Goal: Task Accomplishment & Management: Use online tool/utility

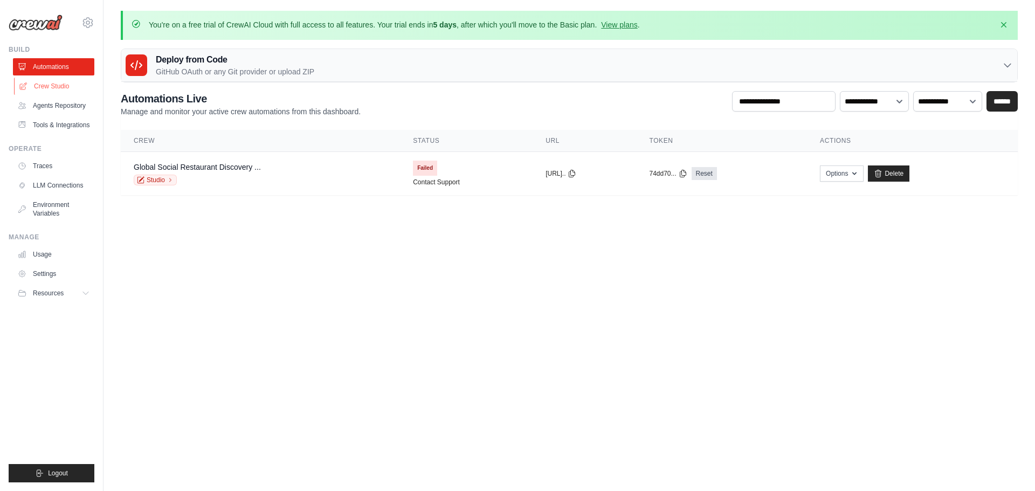
click at [57, 87] on link "Crew Studio" at bounding box center [54, 86] width 81 height 17
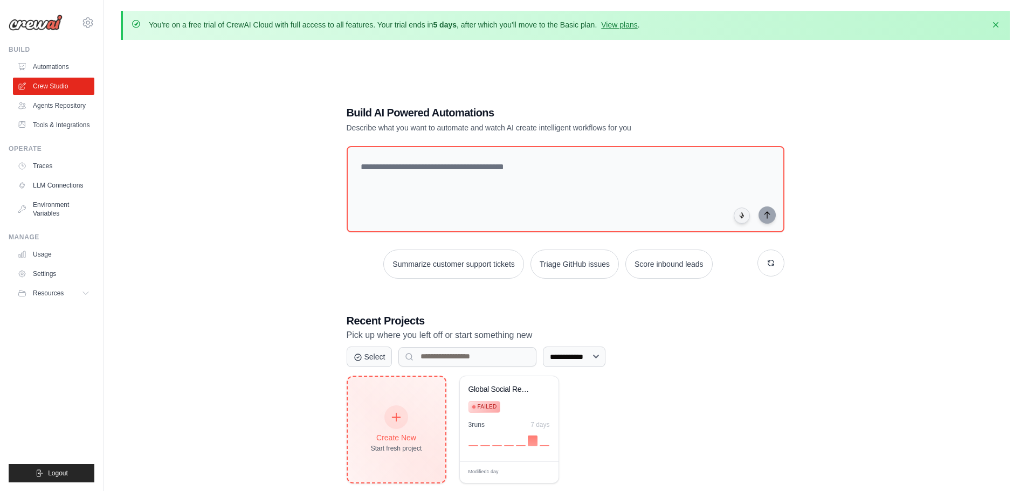
click at [415, 394] on div "Create New Start fresh project" at bounding box center [397, 430] width 98 height 106
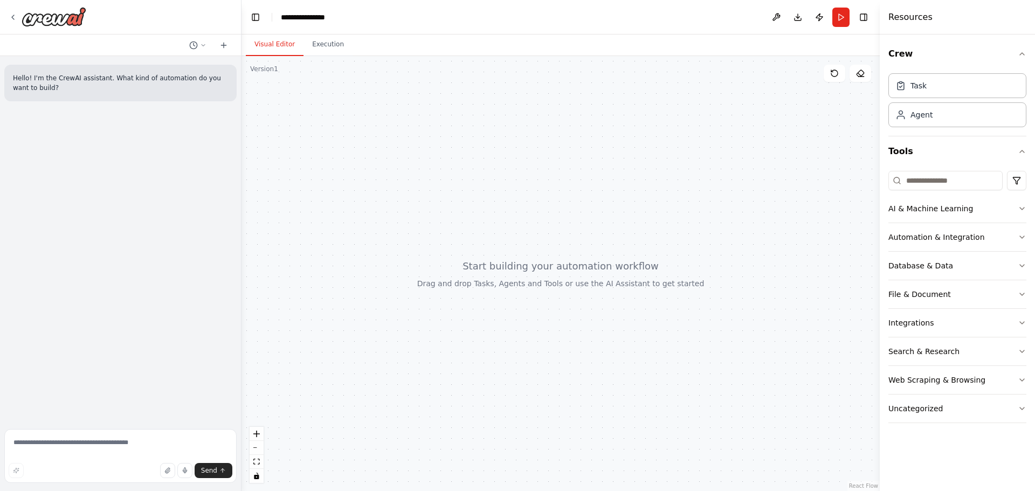
click at [138, 429] on form "Send" at bounding box center [120, 458] width 241 height 66
click at [135, 441] on textarea at bounding box center [120, 456] width 232 height 54
type textarea "*"
type textarea "**********"
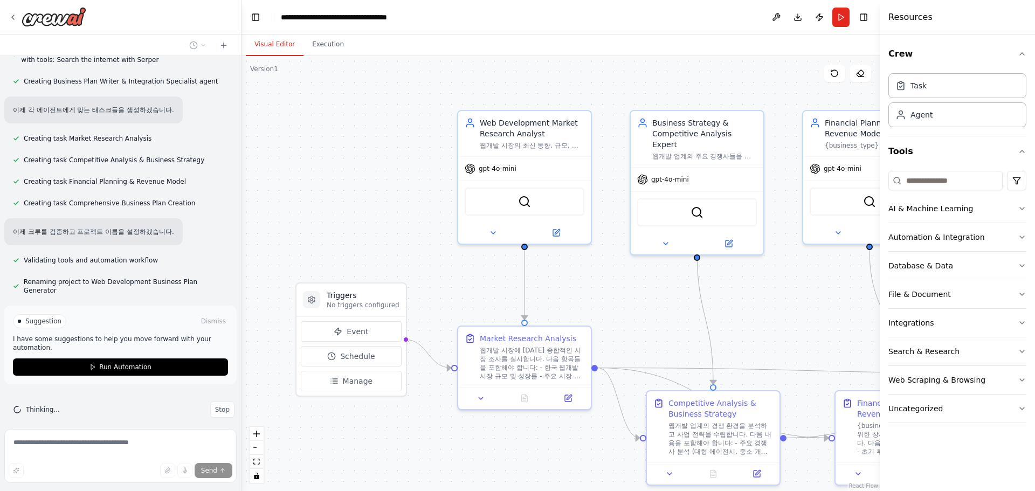
scroll to position [427, 0]
click at [217, 403] on button "Stop" at bounding box center [222, 409] width 24 height 16
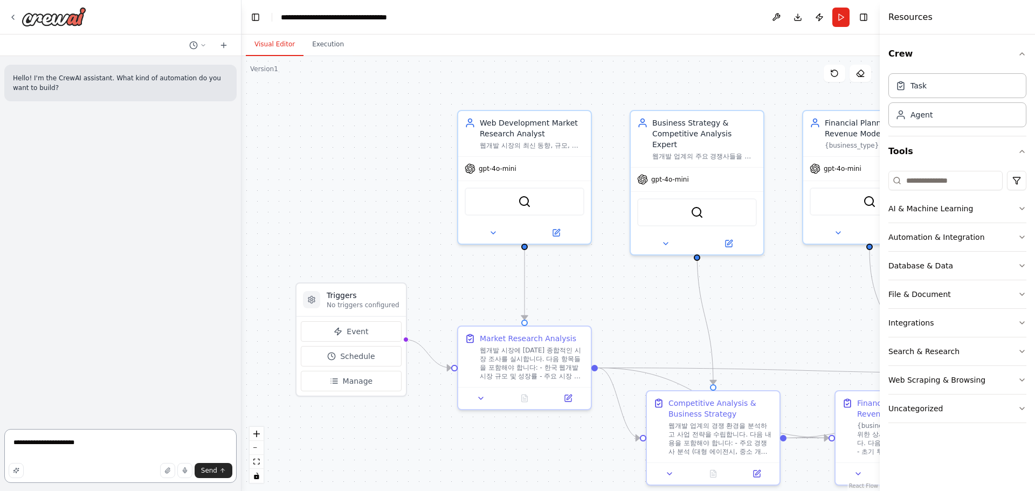
click at [157, 455] on textarea "**********" at bounding box center [120, 456] width 232 height 54
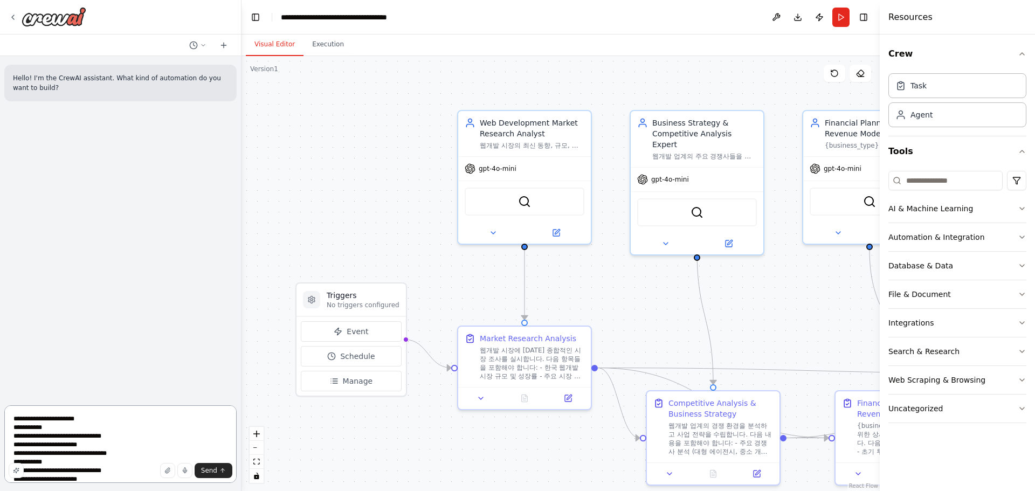
scroll to position [5, 0]
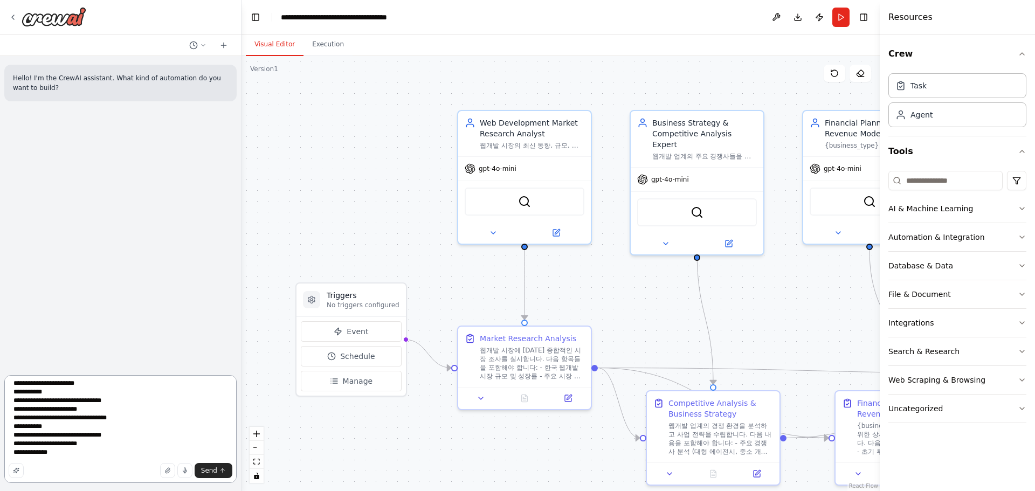
drag, startPoint x: 122, startPoint y: 458, endPoint x: 131, endPoint y: 459, distance: 9.2
click at [126, 459] on textarea "**********" at bounding box center [120, 429] width 232 height 108
paste textarea "**********"
type textarea "**********"
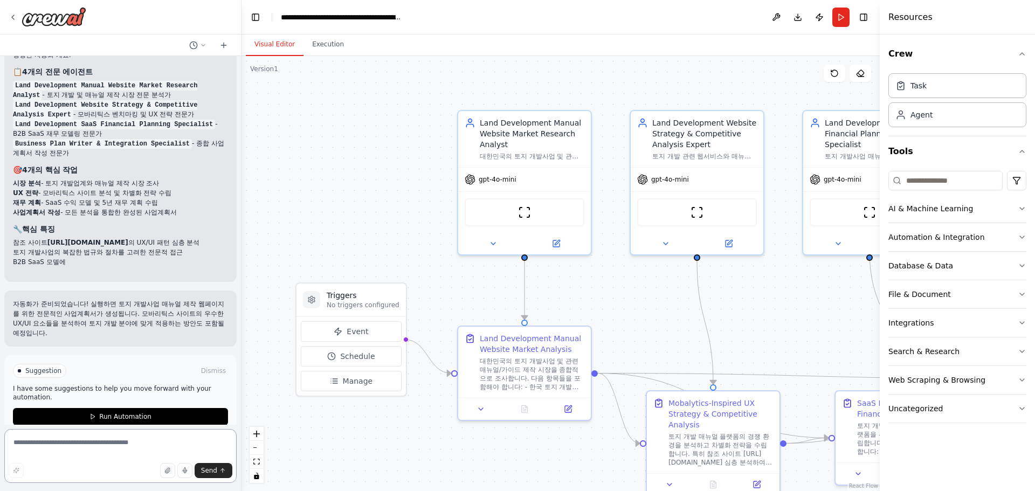
scroll to position [1004, 0]
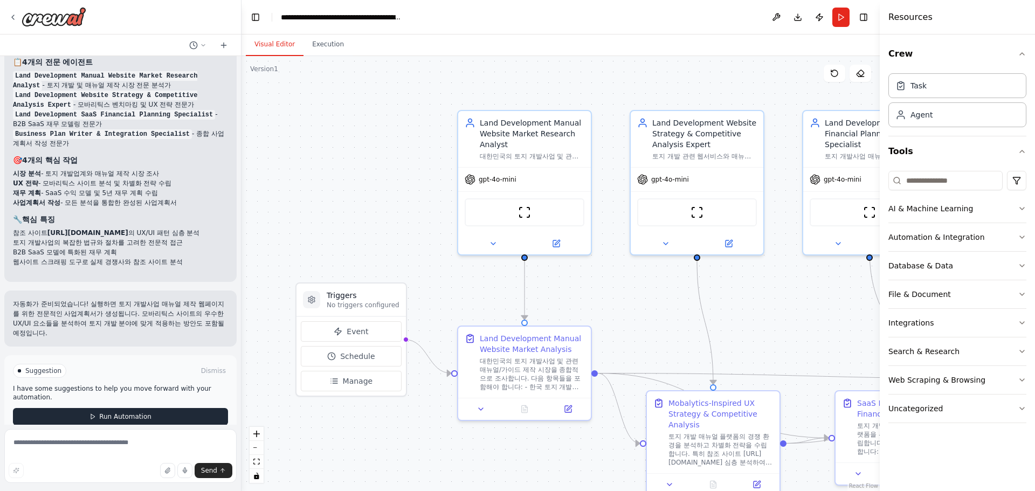
click at [142, 413] on span "Run Automation" at bounding box center [125, 417] width 52 height 9
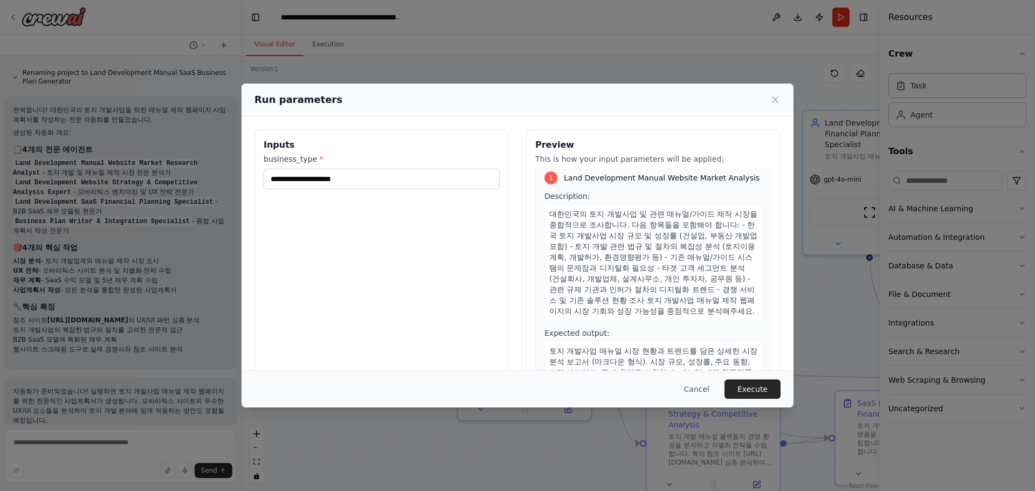
scroll to position [0, 0]
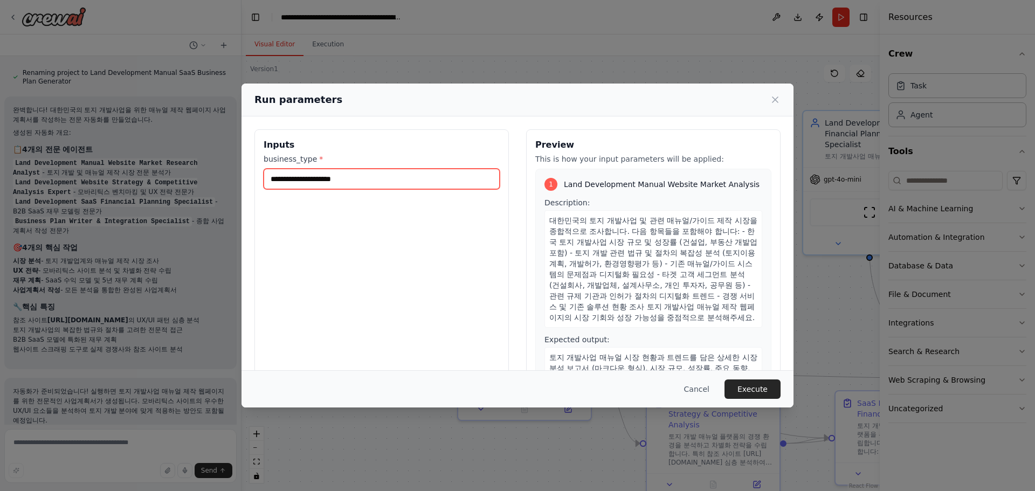
drag, startPoint x: 393, startPoint y: 181, endPoint x: 251, endPoint y: 191, distance: 141.7
click at [252, 188] on div "Inputs business_type * Preview This is how your input parameters will be applie…" at bounding box center [518, 257] width 552 height 282
type input "******"
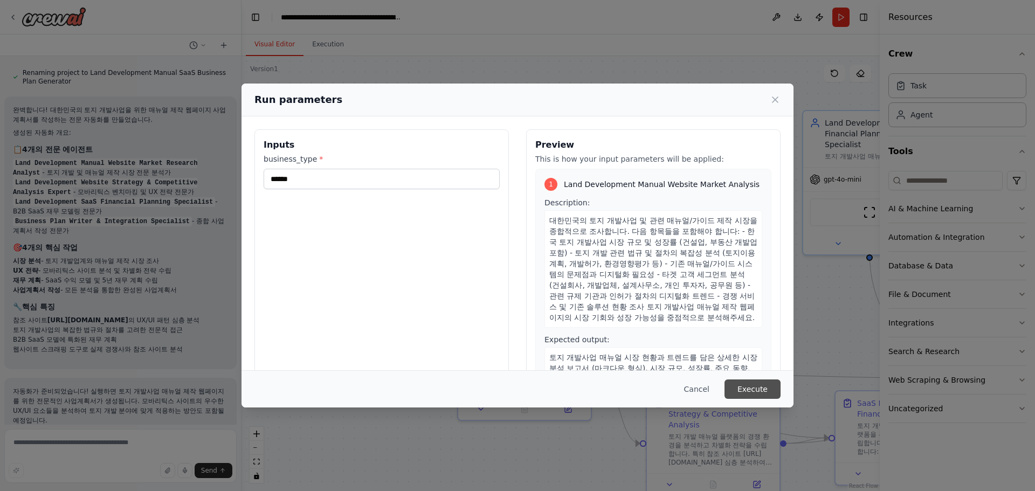
click at [739, 391] on button "Execute" at bounding box center [753, 389] width 56 height 19
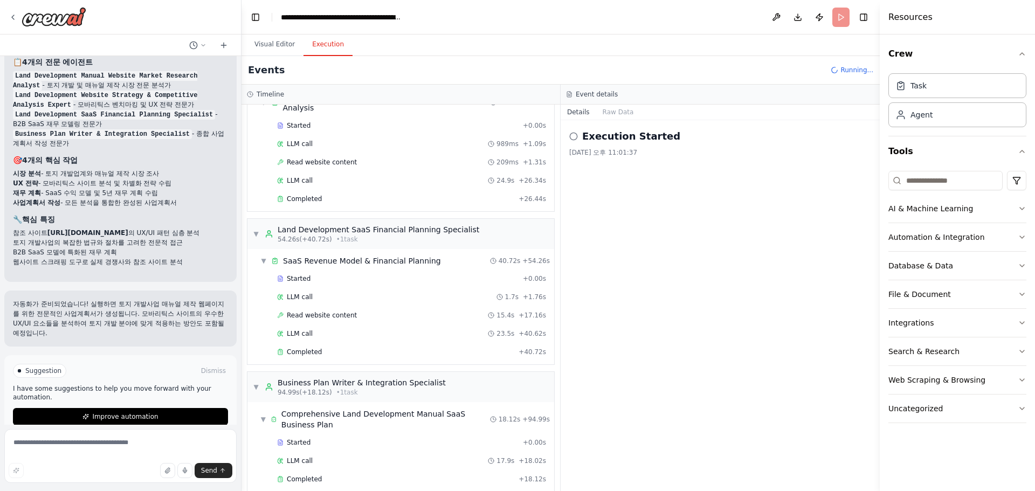
scroll to position [449, 0]
click at [186, 408] on button "Improve automation" at bounding box center [120, 416] width 215 height 17
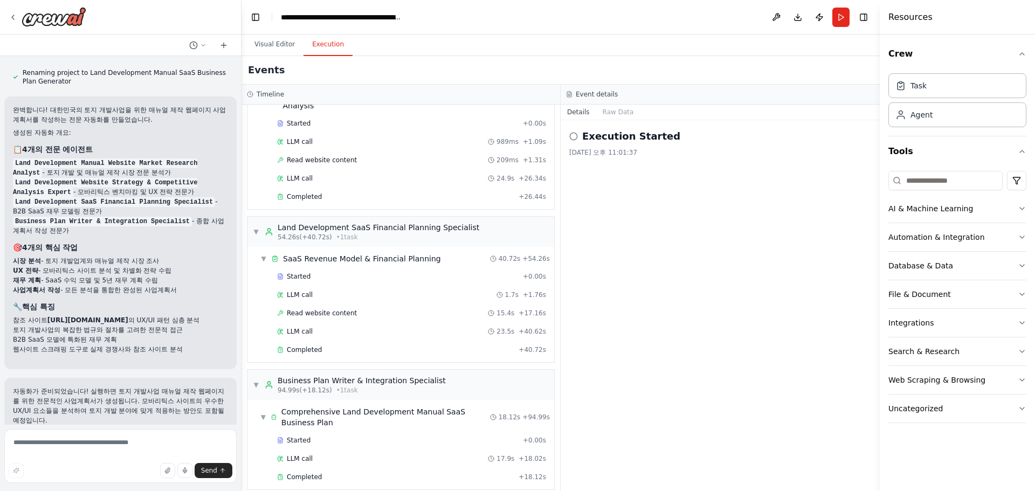
scroll to position [958, 0]
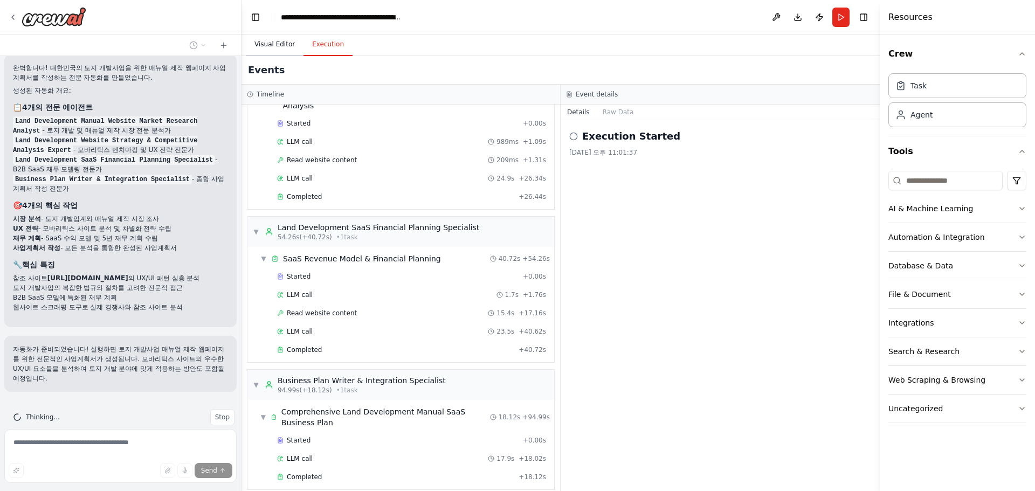
click at [262, 46] on button "Visual Editor" at bounding box center [275, 44] width 58 height 23
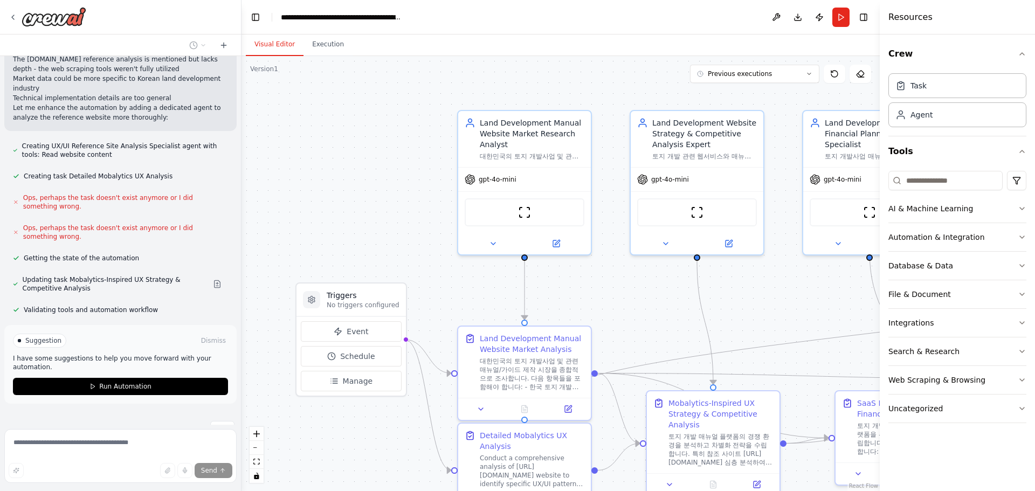
scroll to position [1376, 0]
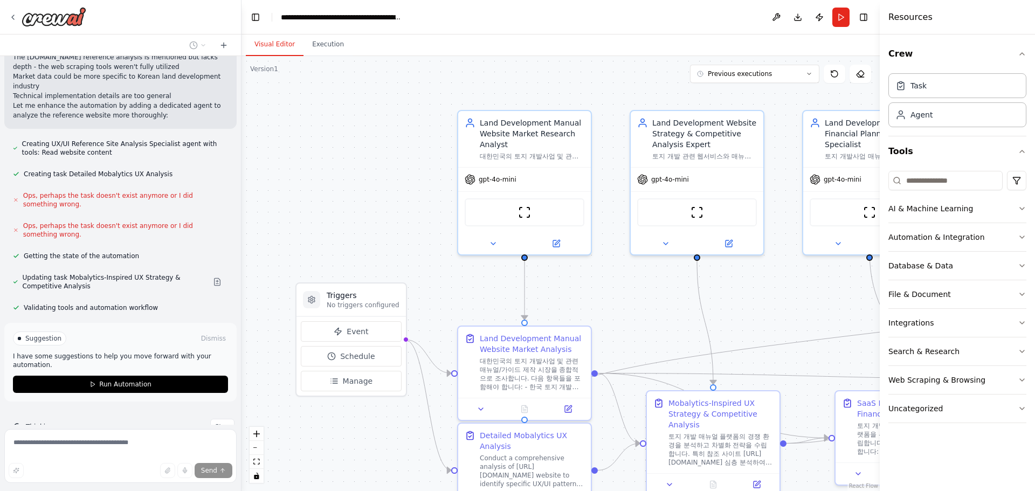
drag, startPoint x: 225, startPoint y: 406, endPoint x: 216, endPoint y: 408, distance: 8.9
click at [223, 419] on button "Stop" at bounding box center [222, 427] width 24 height 16
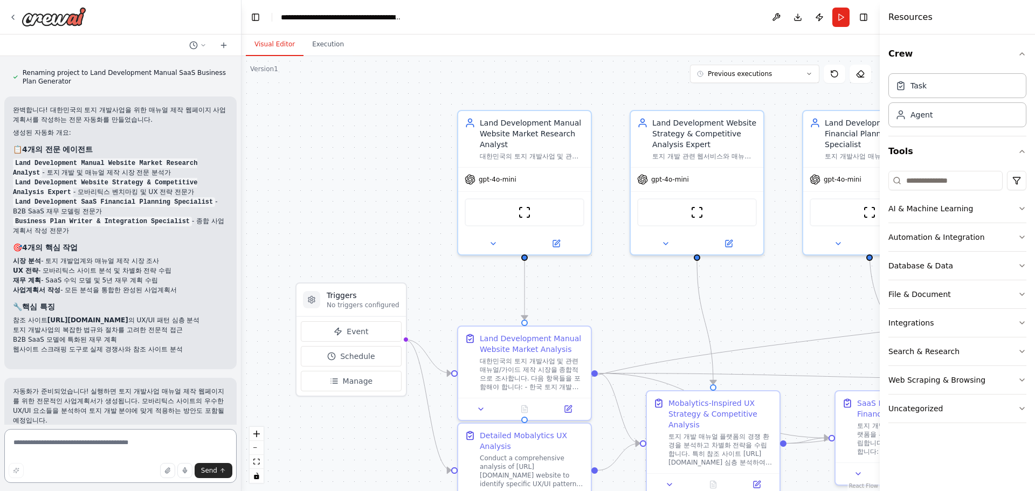
click at [170, 448] on textarea at bounding box center [120, 456] width 232 height 54
type textarea "*"
type textarea "**********"
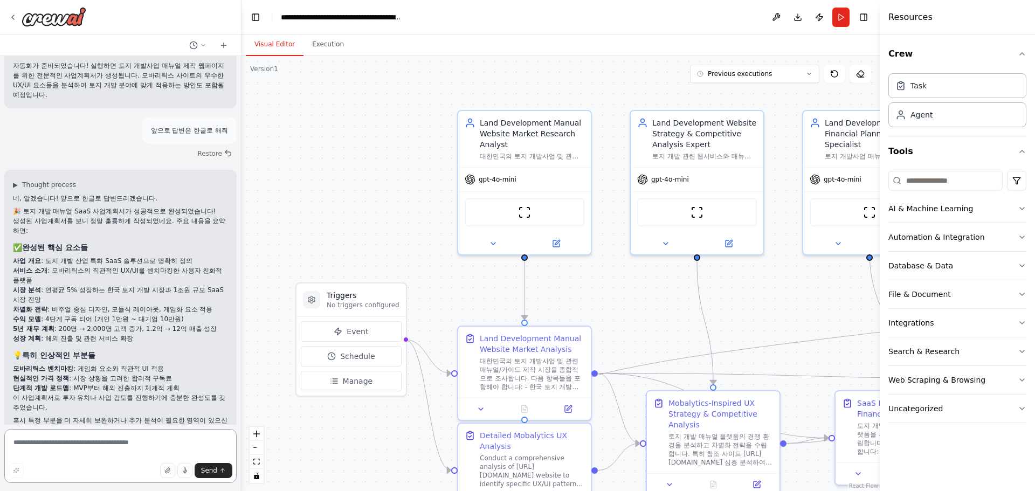
scroll to position [1252, 0]
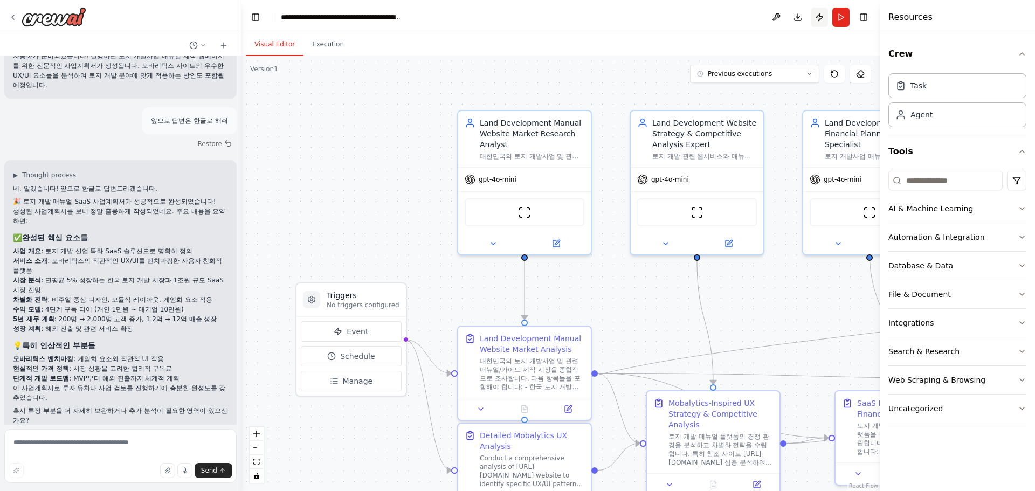
click at [820, 13] on button "Publish" at bounding box center [819, 17] width 17 height 19
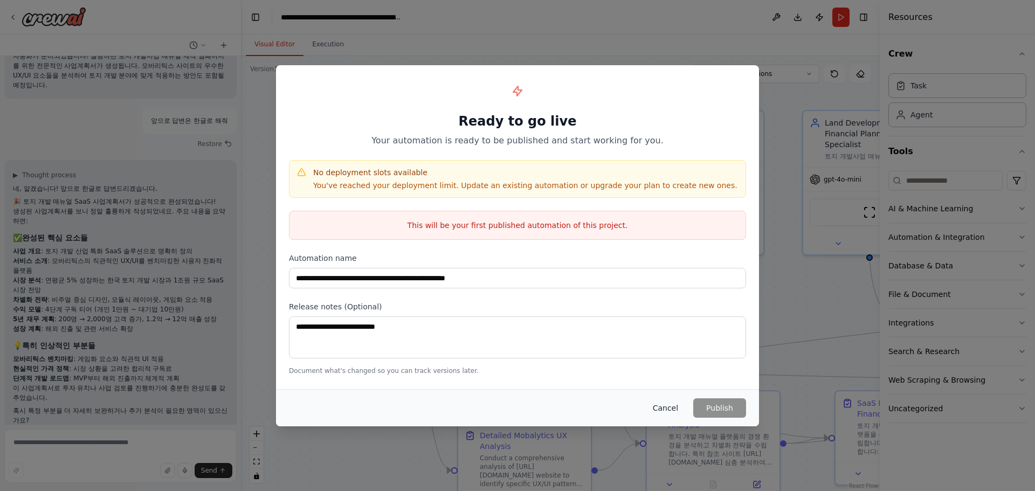
click at [670, 413] on button "Cancel" at bounding box center [665, 408] width 43 height 19
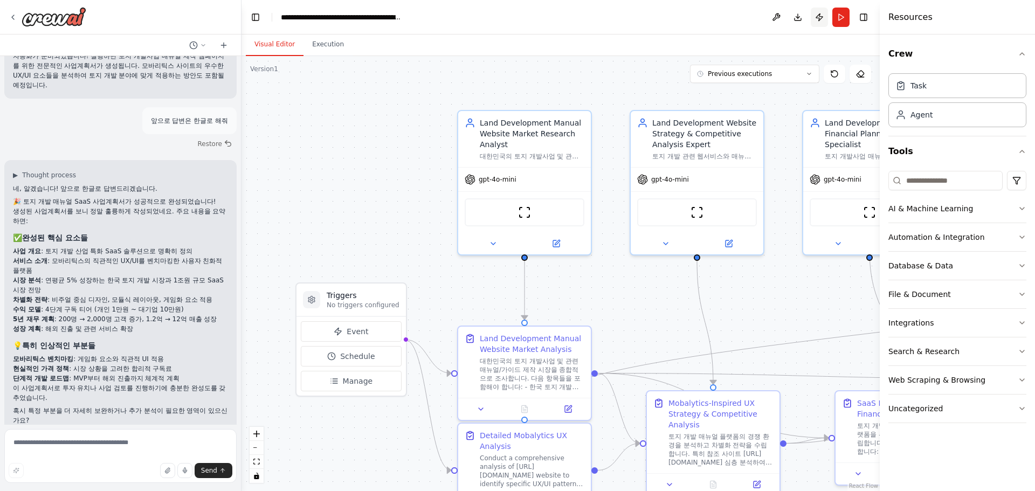
click at [821, 18] on button "Publish" at bounding box center [819, 17] width 17 height 19
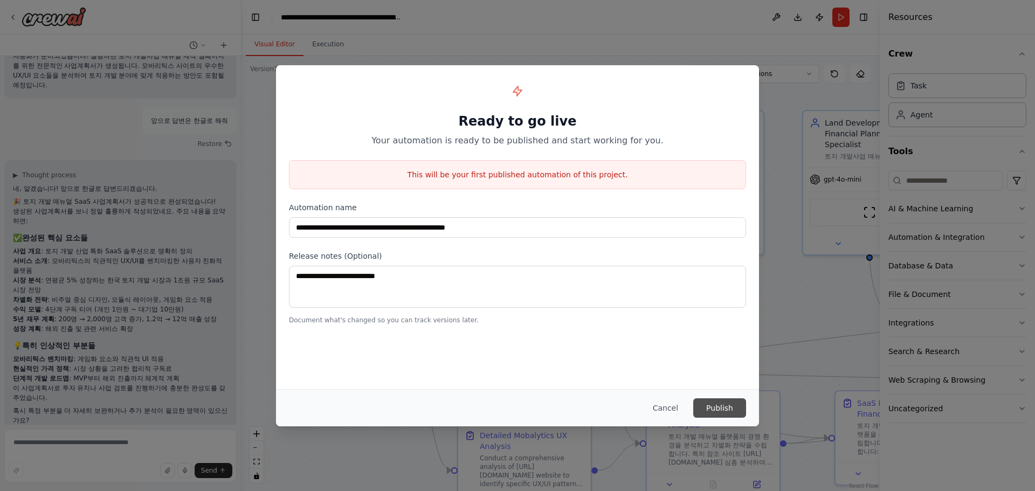
click at [719, 404] on button "Publish" at bounding box center [720, 408] width 53 height 19
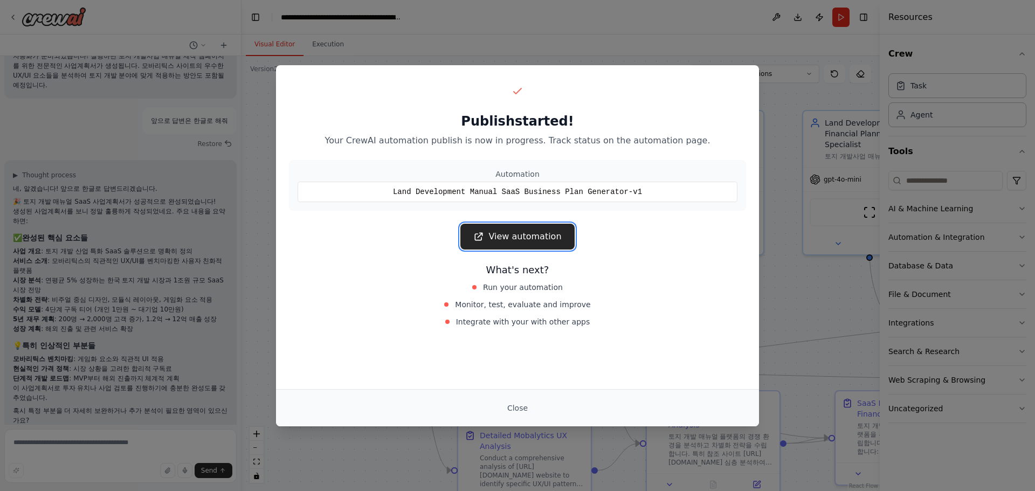
click at [543, 230] on link "View automation" at bounding box center [518, 237] width 114 height 26
click at [538, 238] on link "View automation" at bounding box center [518, 237] width 114 height 26
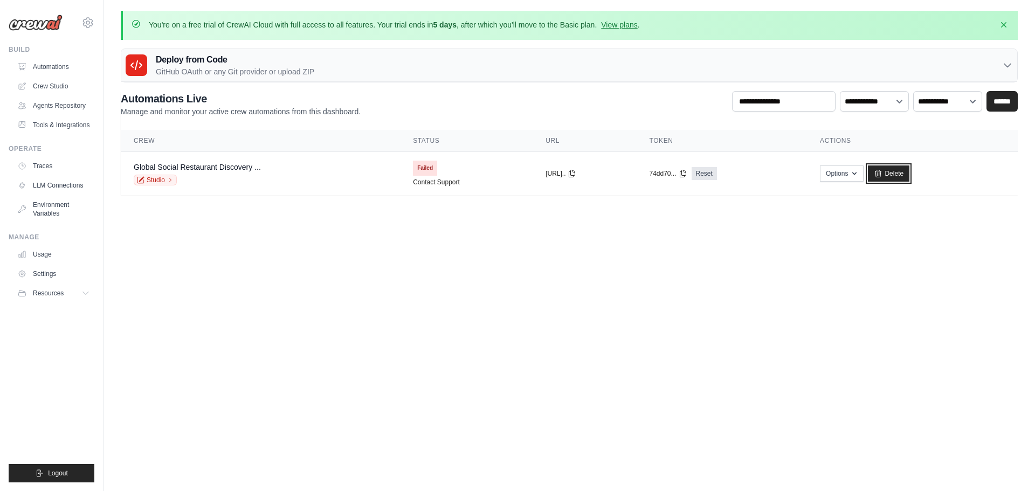
drag, startPoint x: 894, startPoint y: 167, endPoint x: 564, endPoint y: 52, distance: 349.5
click at [896, 167] on link "Delete" at bounding box center [889, 174] width 42 height 16
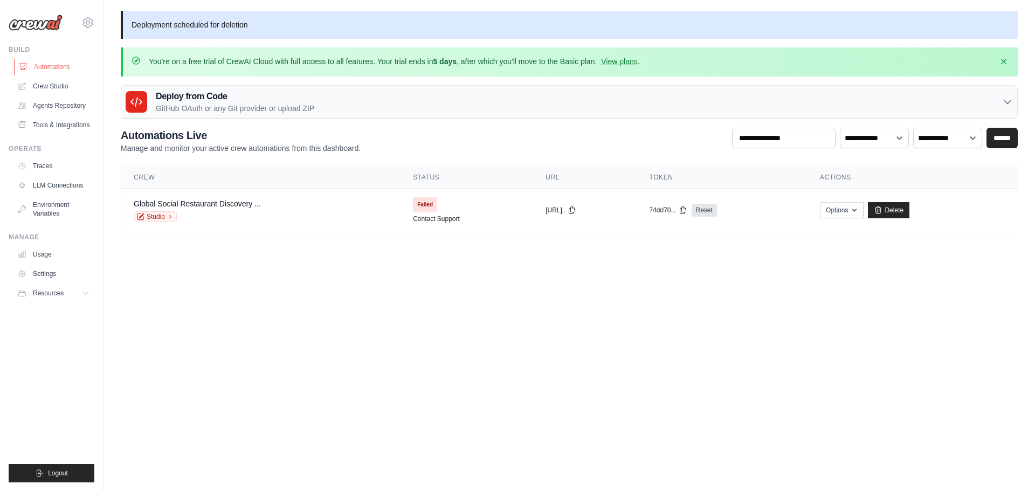
click at [47, 65] on link "Automations" at bounding box center [54, 66] width 81 height 17
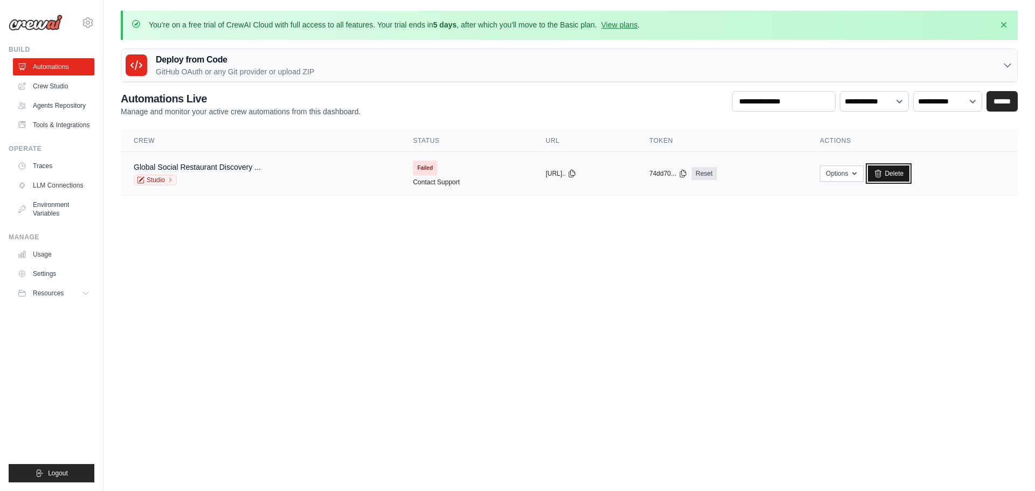
drag, startPoint x: 907, startPoint y: 171, endPoint x: 574, endPoint y: 47, distance: 355.4
click at [907, 171] on link "Delete" at bounding box center [889, 174] width 42 height 16
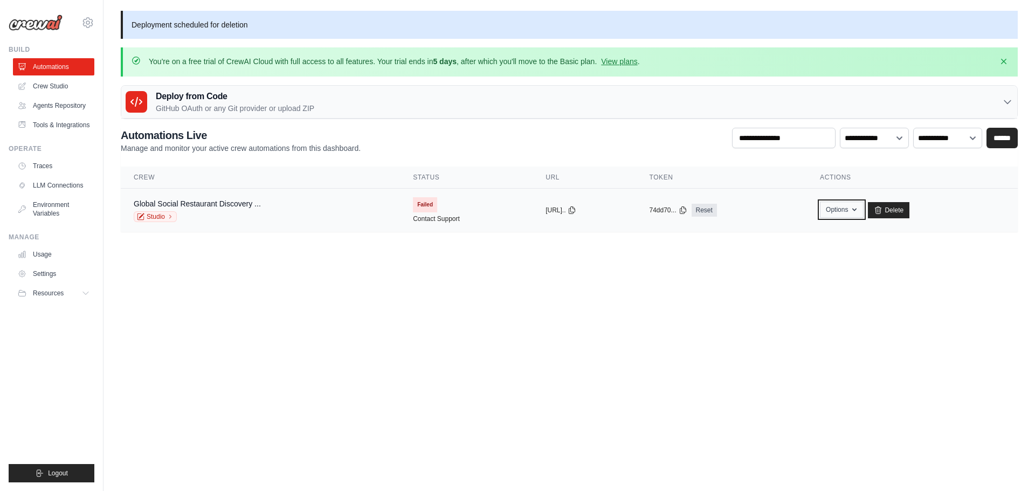
click at [854, 210] on button "Options" at bounding box center [842, 210] width 44 height 16
click at [973, 252] on main "Deployment scheduled for deletion You're on a free trial of CrewAI Cloud with f…" at bounding box center [570, 128] width 932 height 256
click at [910, 204] on link "Delete" at bounding box center [889, 210] width 42 height 16
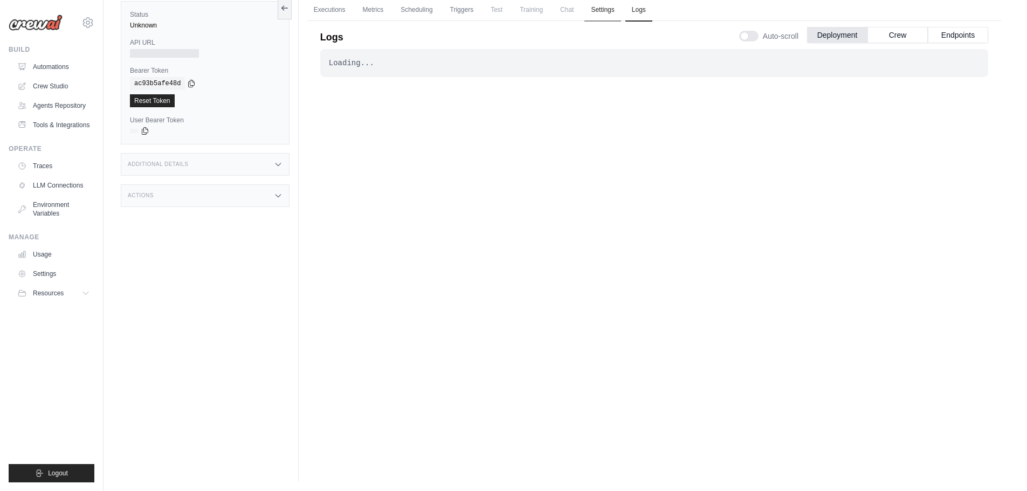
click at [613, 4] on link "Settings" at bounding box center [603, 10] width 36 height 23
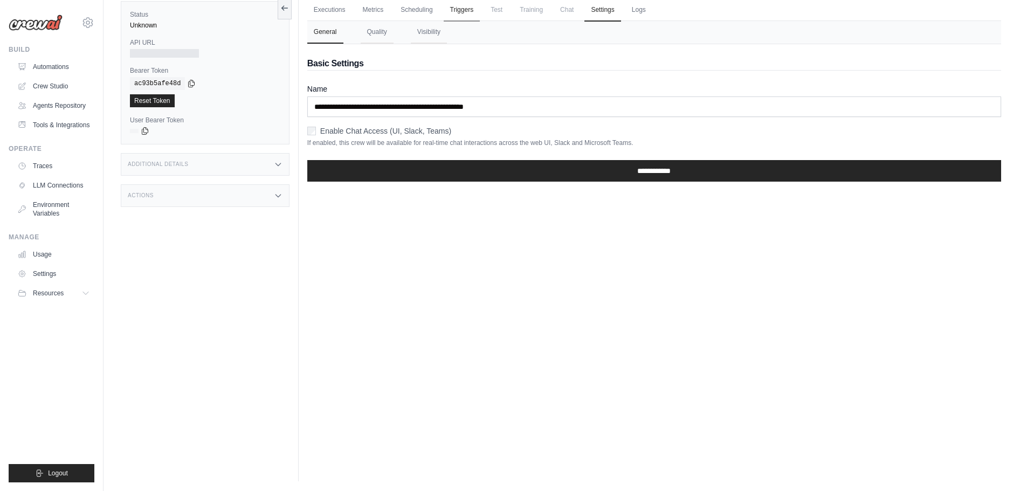
click at [470, 10] on link "Triggers" at bounding box center [462, 10] width 37 height 23
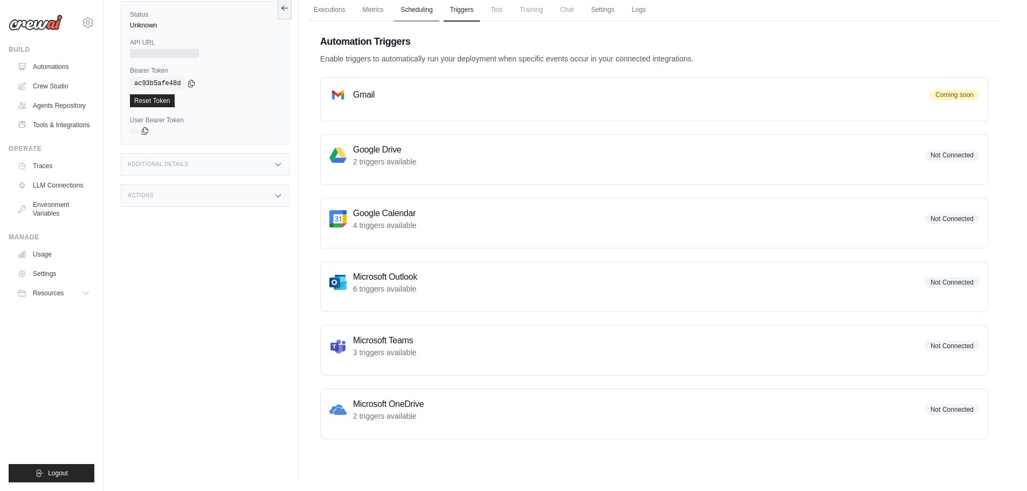
click at [433, 8] on link "Scheduling" at bounding box center [416, 10] width 45 height 23
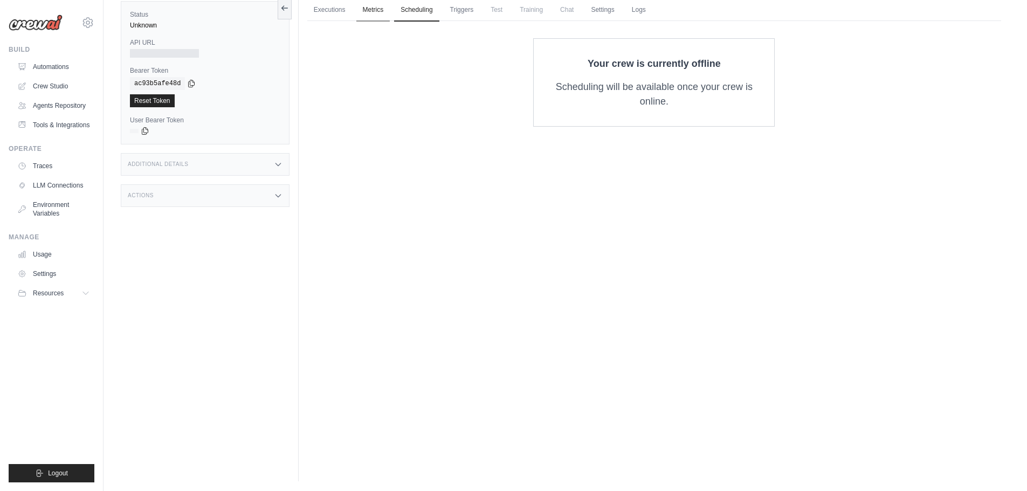
click at [359, 5] on link "Metrics" at bounding box center [373, 10] width 34 height 23
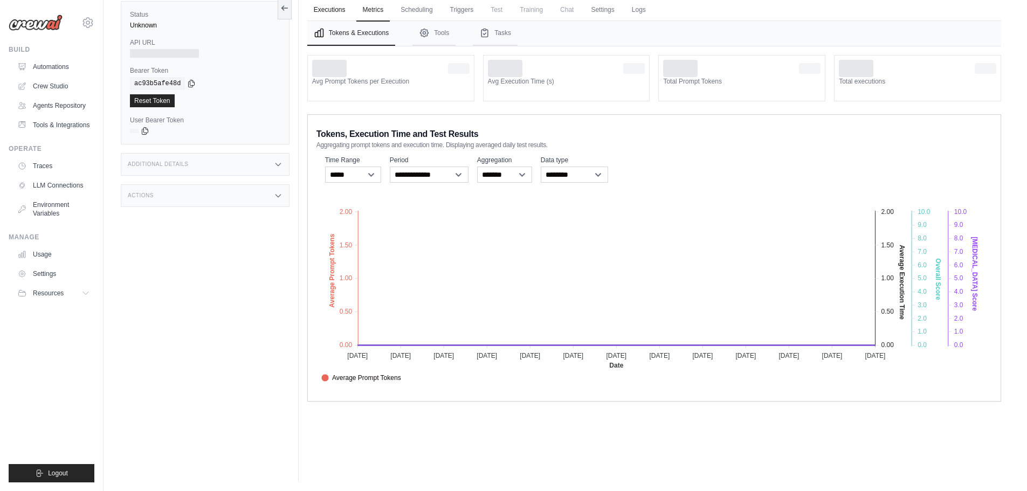
click at [328, 7] on link "Executions" at bounding box center [329, 10] width 45 height 23
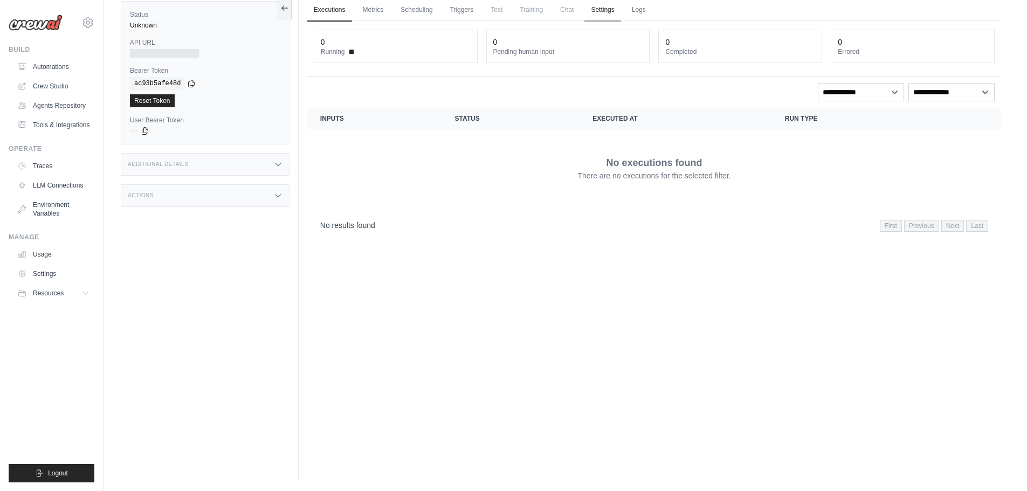
click at [621, 5] on link "Settings" at bounding box center [603, 10] width 36 height 23
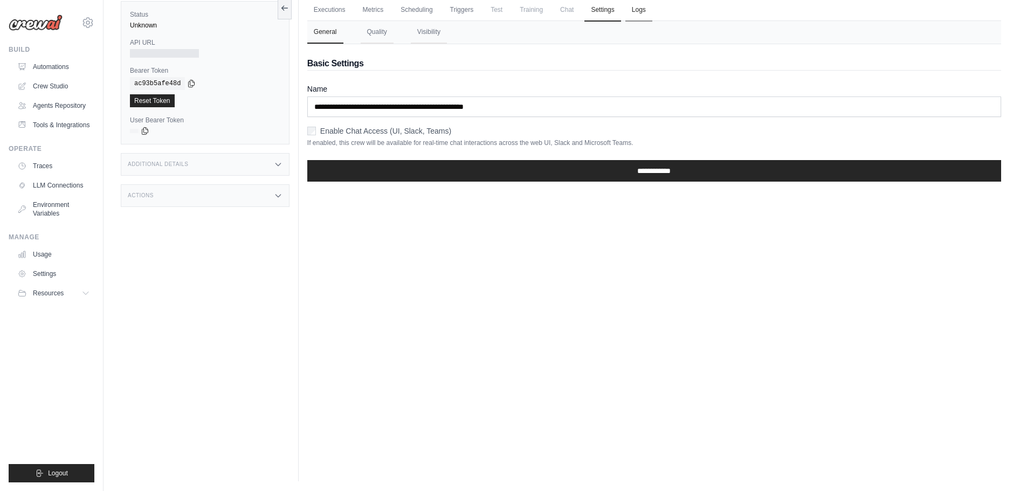
click at [653, 9] on link "Logs" at bounding box center [639, 10] width 27 height 23
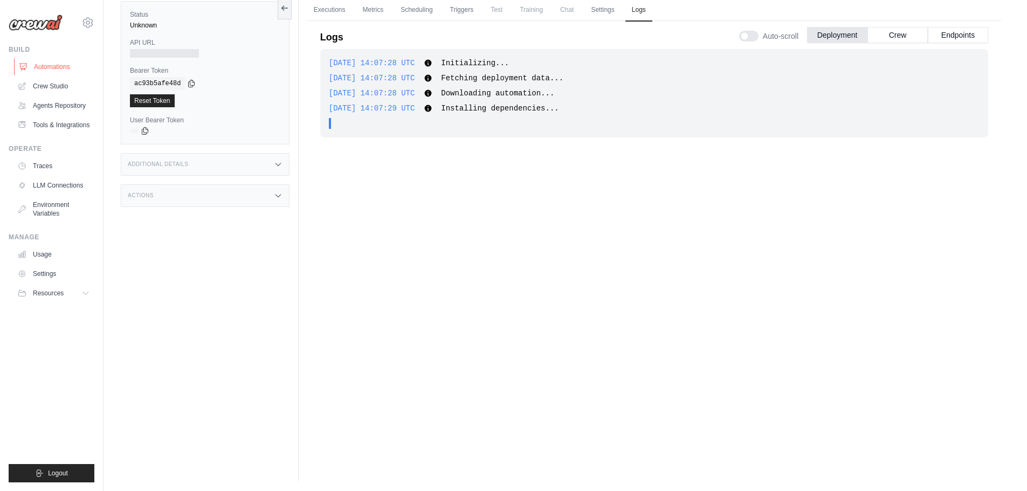
click at [51, 67] on link "Automations" at bounding box center [54, 66] width 81 height 17
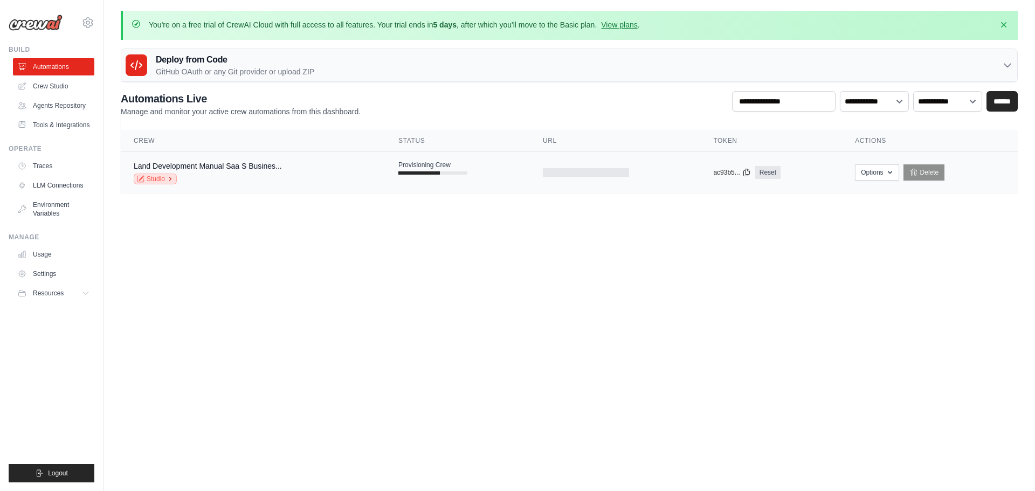
click at [148, 180] on link "Studio" at bounding box center [155, 179] width 43 height 11
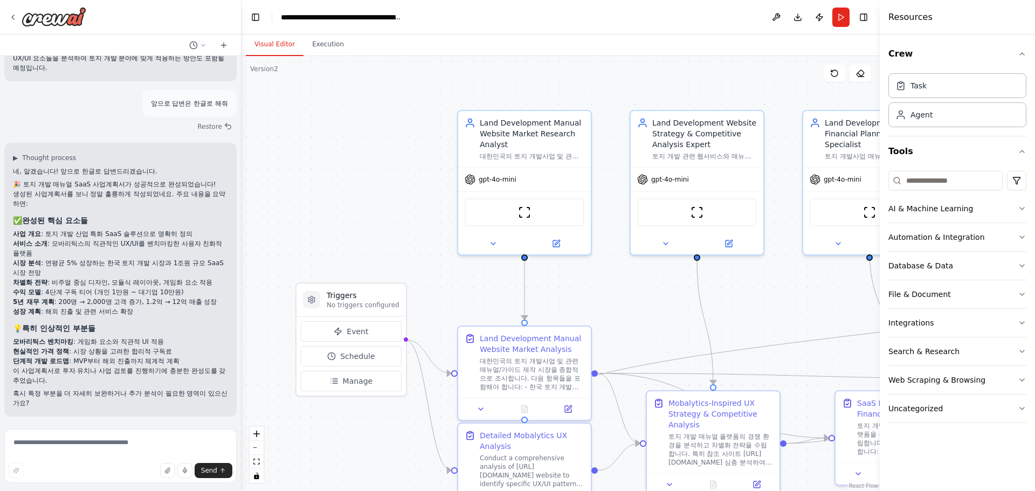
scroll to position [1252, 0]
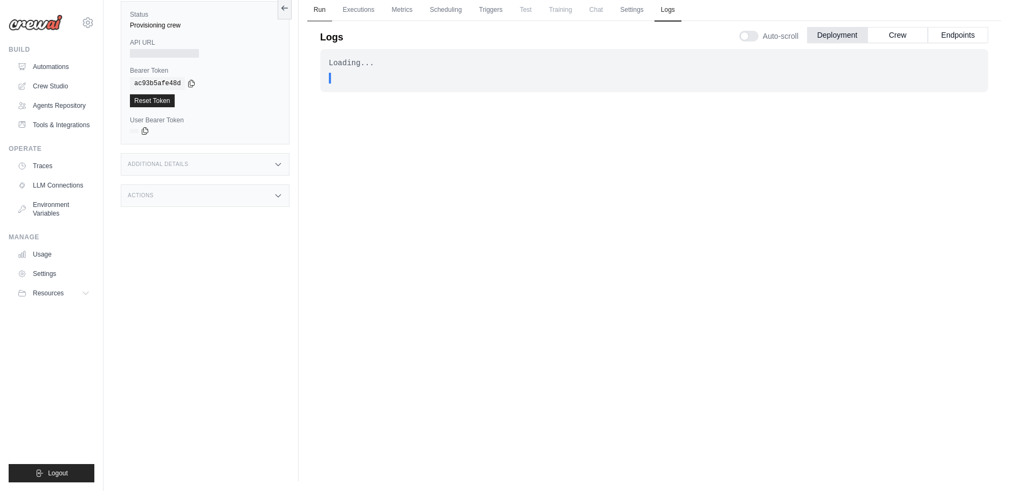
click at [320, 10] on link "Run" at bounding box center [319, 10] width 25 height 23
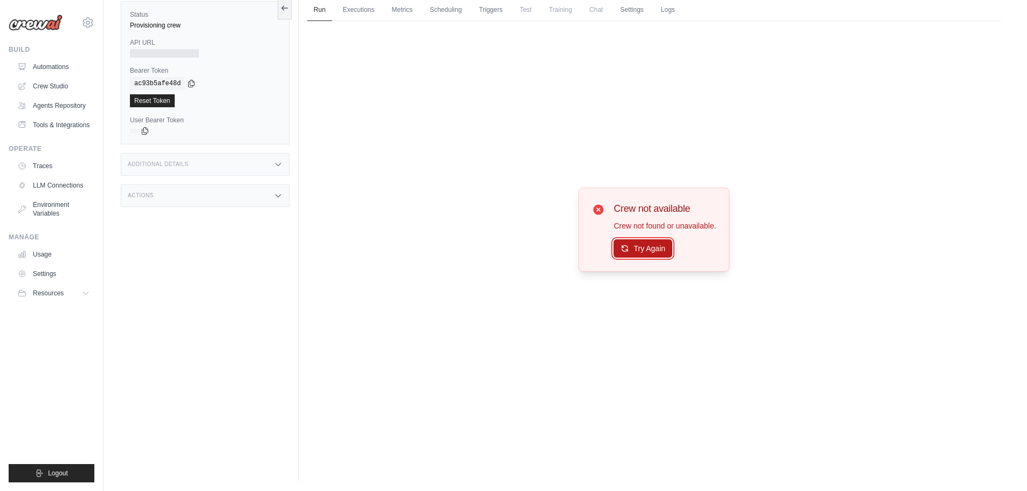
click at [625, 245] on icon at bounding box center [625, 248] width 9 height 9
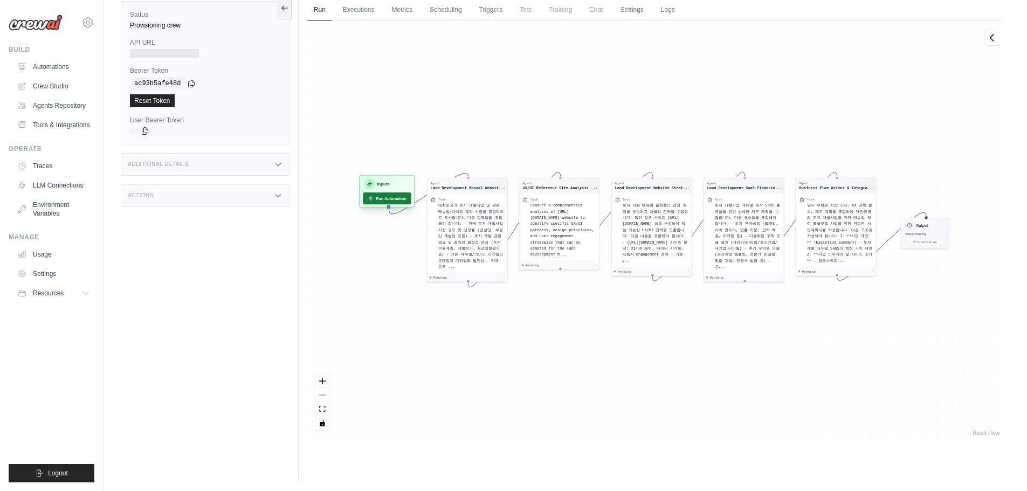
click at [401, 201] on button "Run Automation" at bounding box center [387, 199] width 48 height 12
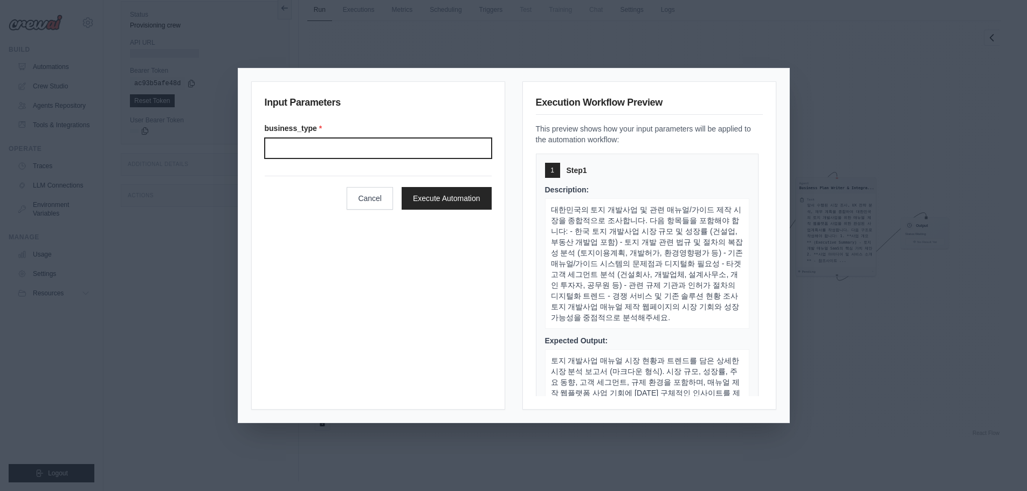
click at [401, 152] on input "business_type *" at bounding box center [378, 148] width 227 height 20
type input "*"
type input "**********"
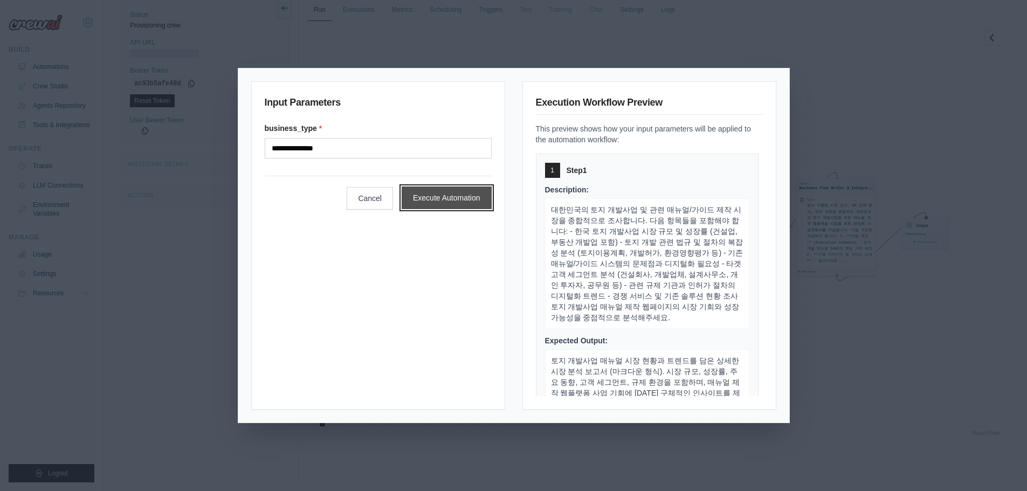
click at [458, 209] on button "Execute Automation" at bounding box center [447, 198] width 90 height 23
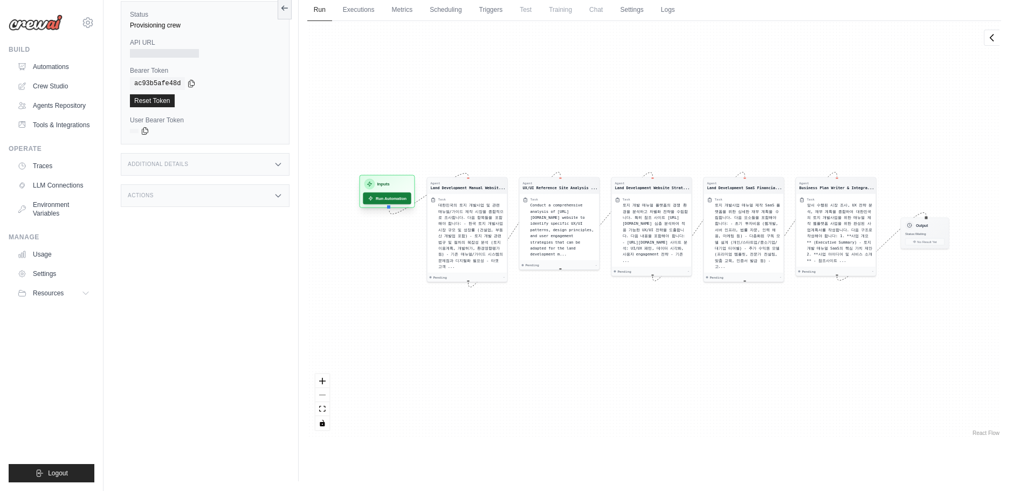
click at [402, 199] on button "Run Automation" at bounding box center [387, 199] width 48 height 12
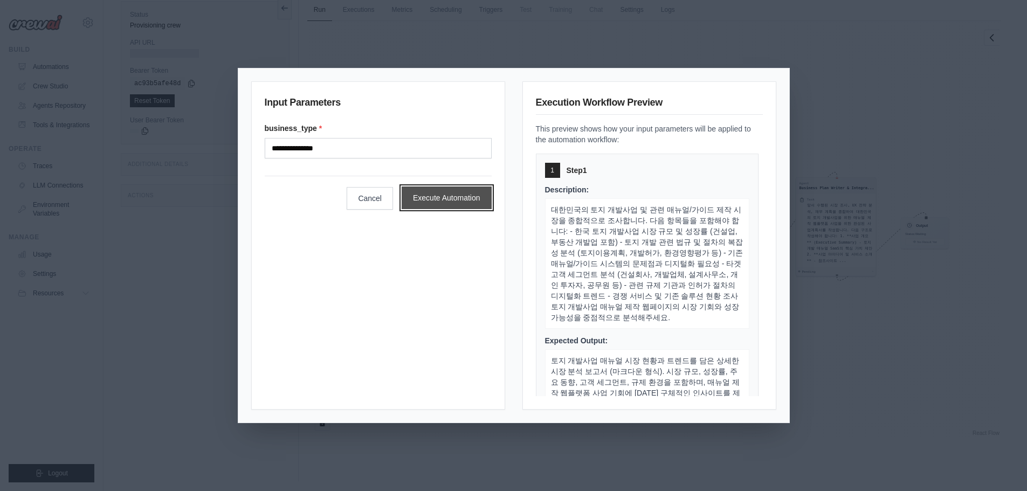
click at [409, 199] on button "Execute Automation" at bounding box center [447, 198] width 90 height 23
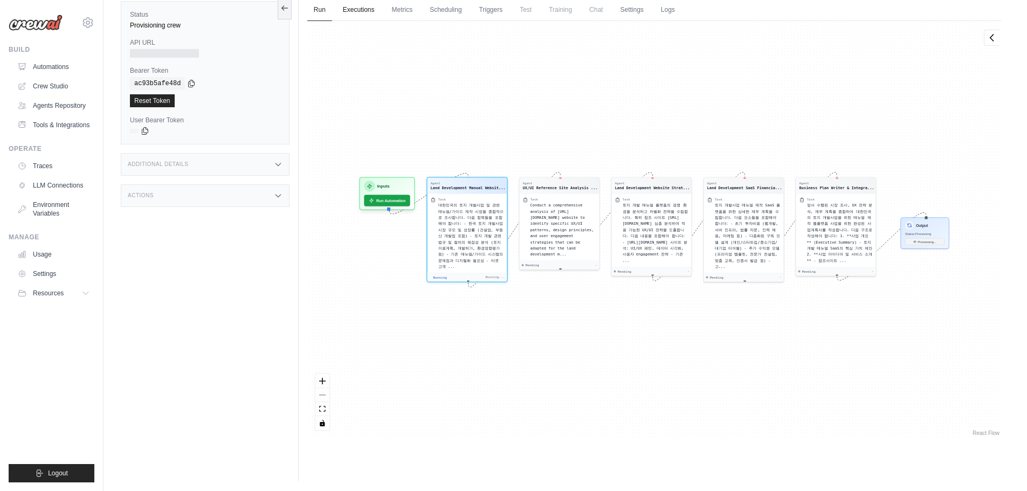
click at [371, 13] on link "Executions" at bounding box center [359, 10] width 45 height 23
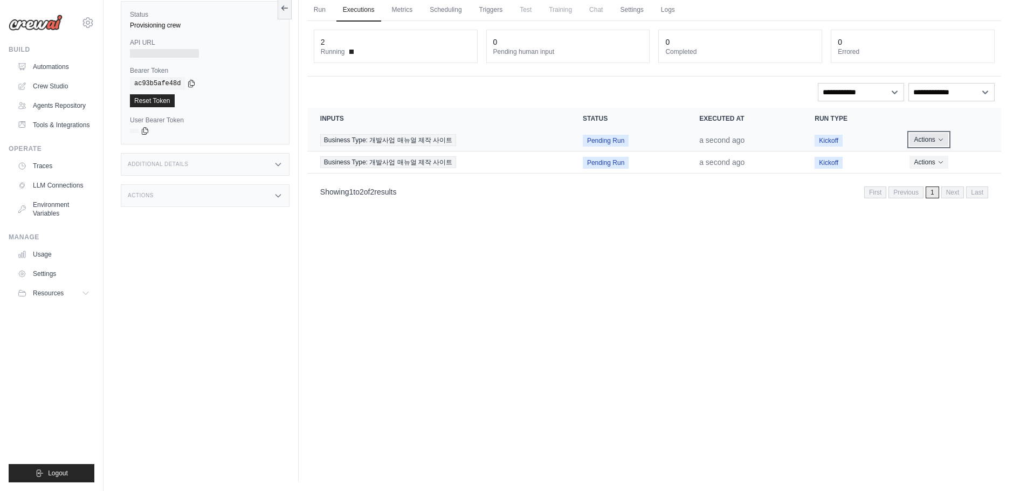
click at [923, 138] on button "Actions" at bounding box center [929, 139] width 38 height 13
click at [946, 172] on button "Delete" at bounding box center [954, 176] width 69 height 17
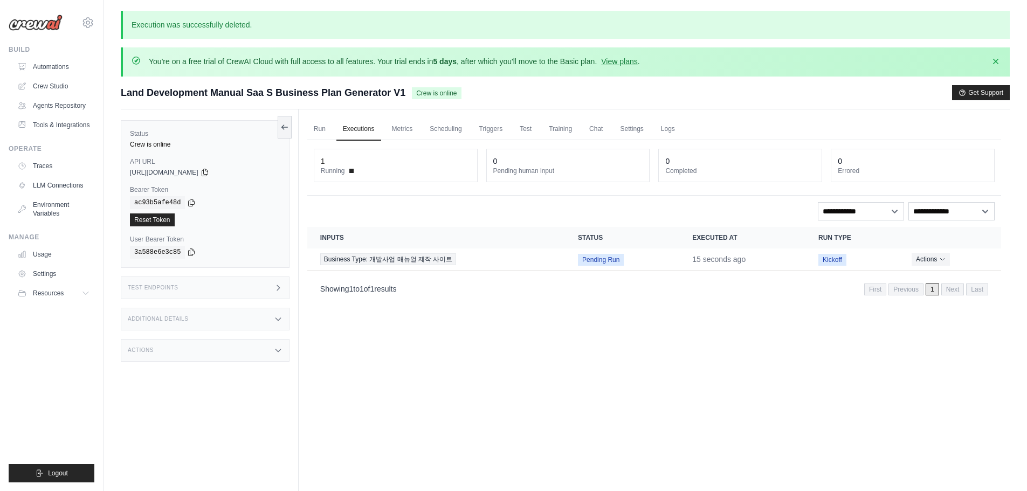
click at [301, 127] on div "Run Executions Metrics Scheduling Triggers Test Training Chat Settings Logs 1 R…" at bounding box center [654, 354] width 711 height 491
click at [320, 130] on link "Run" at bounding box center [319, 129] width 25 height 23
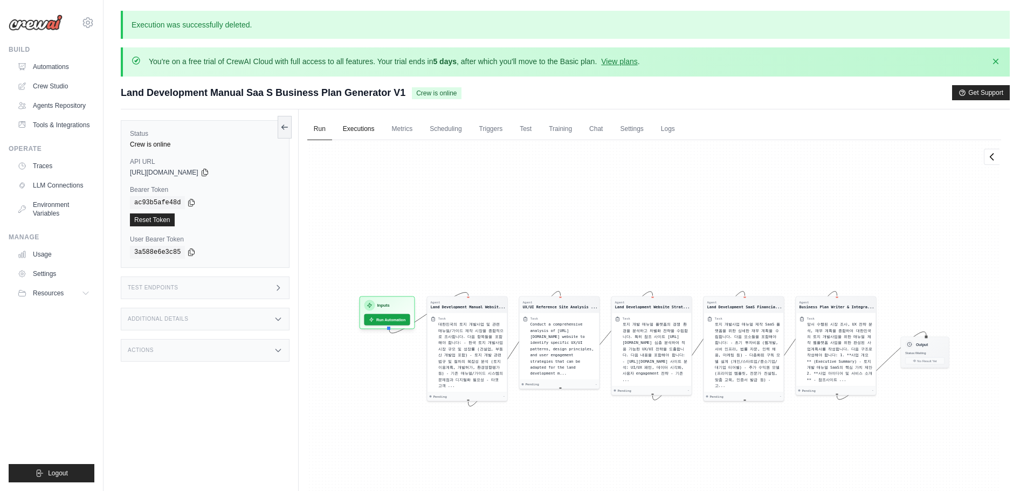
click at [351, 127] on link "Executions" at bounding box center [359, 129] width 45 height 23
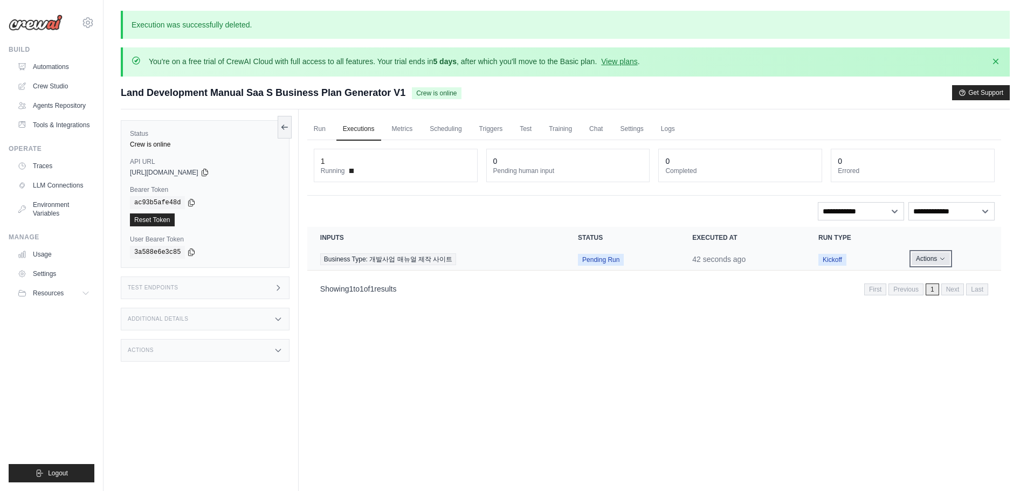
click at [917, 253] on button "Actions" at bounding box center [931, 258] width 38 height 13
click at [928, 289] on button "Delete" at bounding box center [954, 295] width 69 height 17
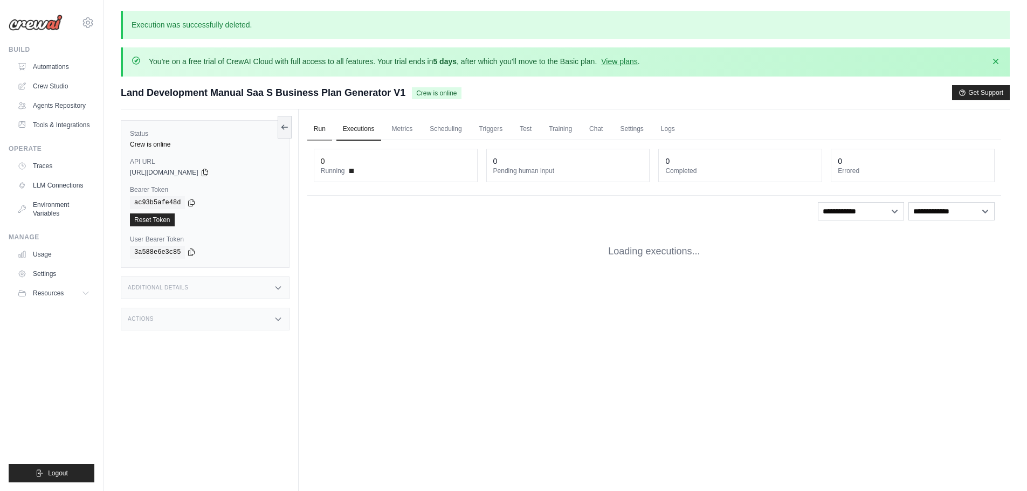
click at [319, 130] on link "Run" at bounding box center [319, 129] width 25 height 23
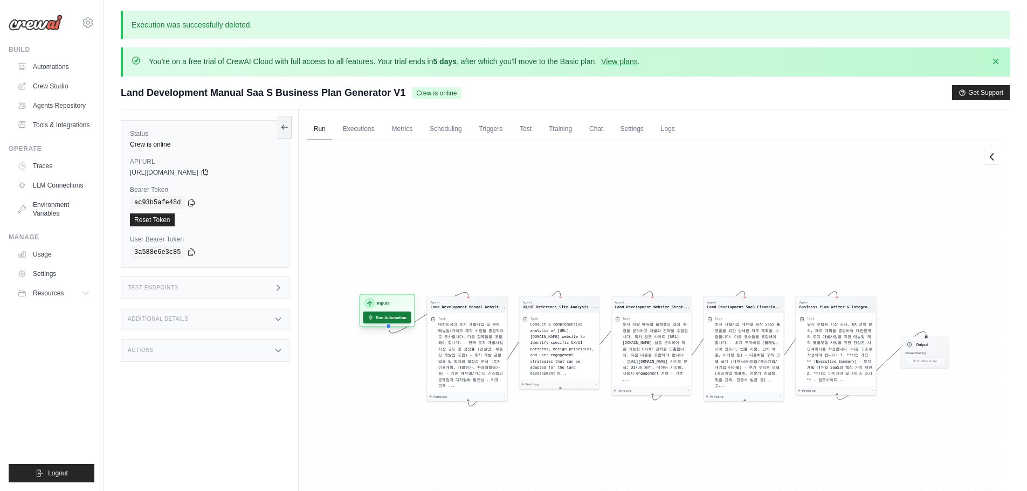
click at [382, 314] on button "Run Automation" at bounding box center [387, 318] width 48 height 12
click at [359, 125] on link "Executions" at bounding box center [359, 129] width 45 height 23
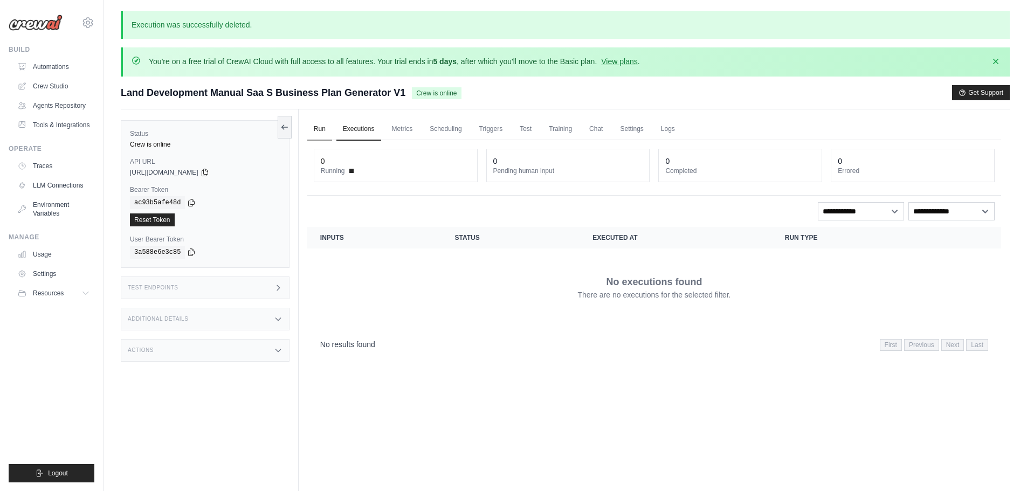
click at [312, 129] on link "Run" at bounding box center [319, 129] width 25 height 23
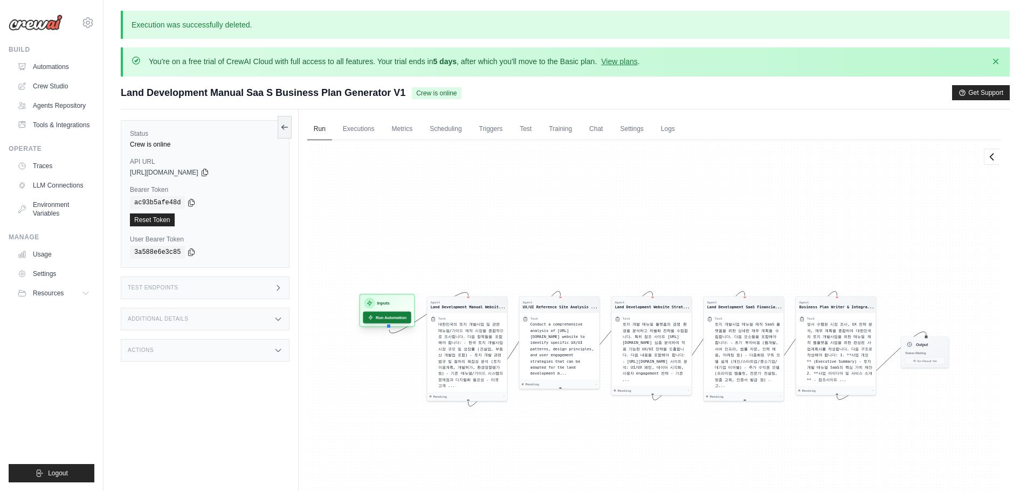
click at [386, 315] on button "Run Automation" at bounding box center [387, 318] width 48 height 12
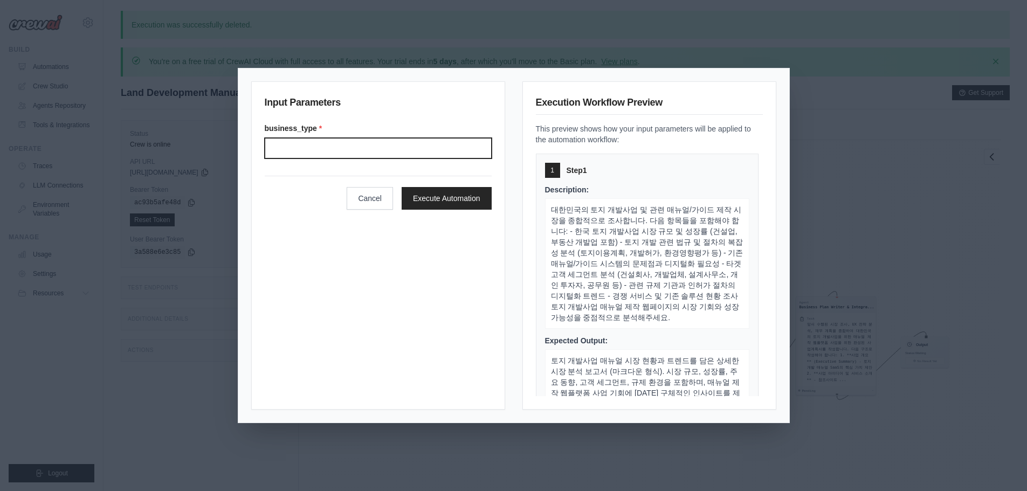
click at [398, 156] on input "Business type" at bounding box center [378, 148] width 227 height 20
type input "**********"
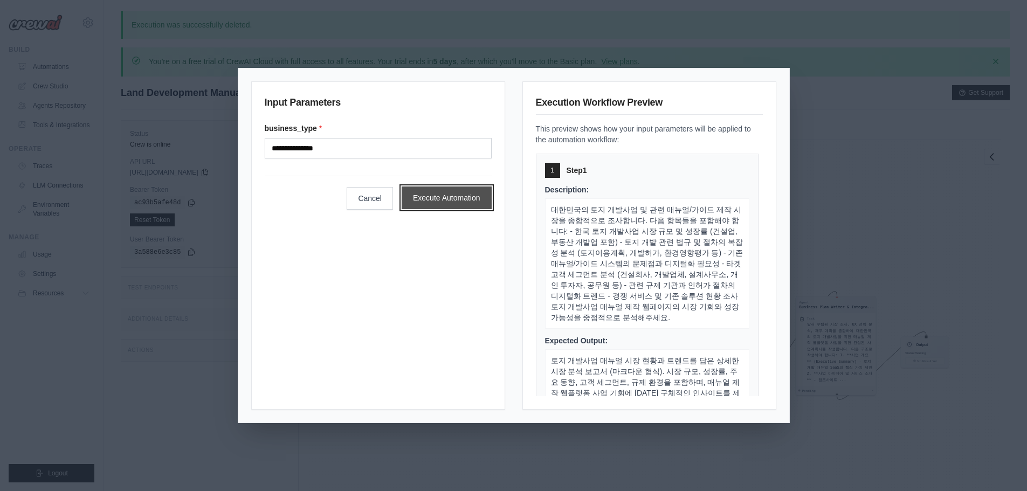
click at [460, 197] on button "Execute Automation" at bounding box center [447, 198] width 90 height 23
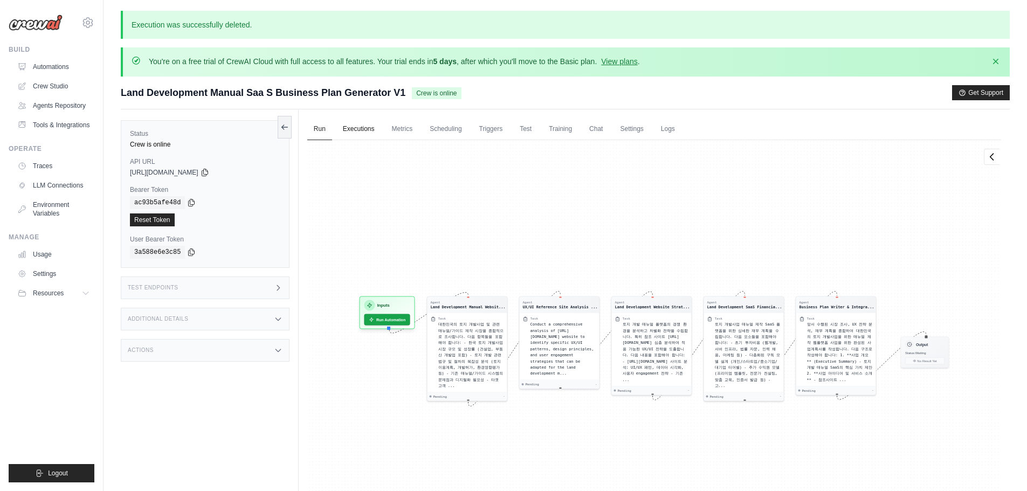
click at [360, 127] on link "Executions" at bounding box center [359, 129] width 45 height 23
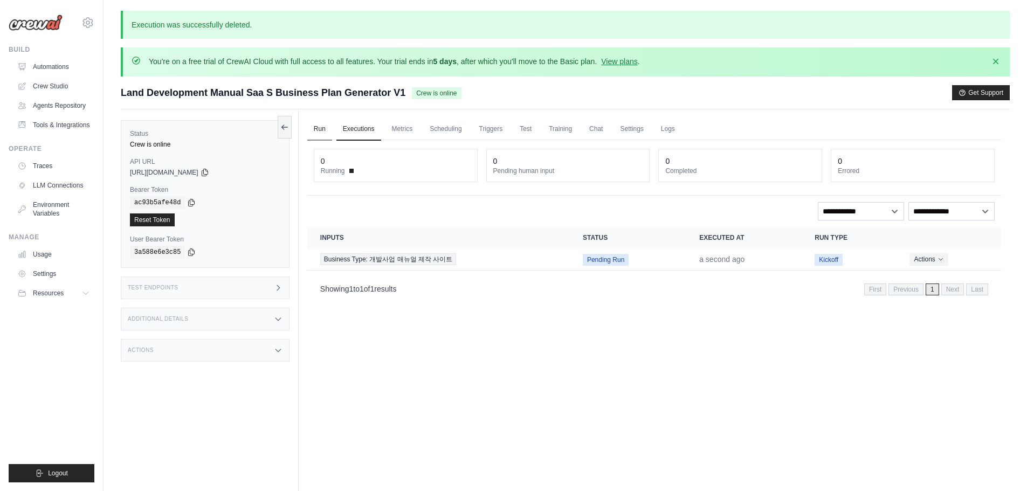
click at [323, 131] on link "Run" at bounding box center [319, 129] width 25 height 23
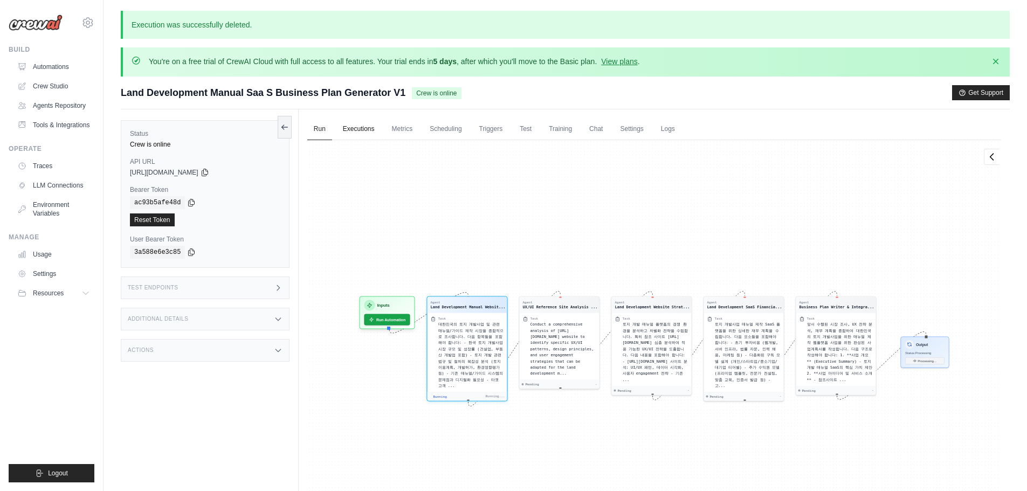
click at [355, 123] on link "Executions" at bounding box center [359, 129] width 45 height 23
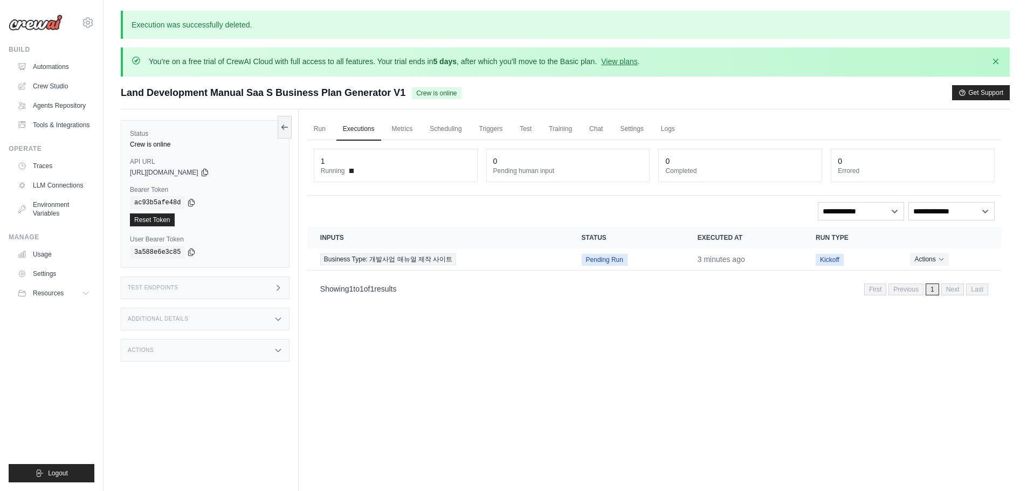
drag, startPoint x: 320, startPoint y: 123, endPoint x: 325, endPoint y: 140, distance: 17.4
click at [320, 124] on link "Run" at bounding box center [319, 129] width 25 height 23
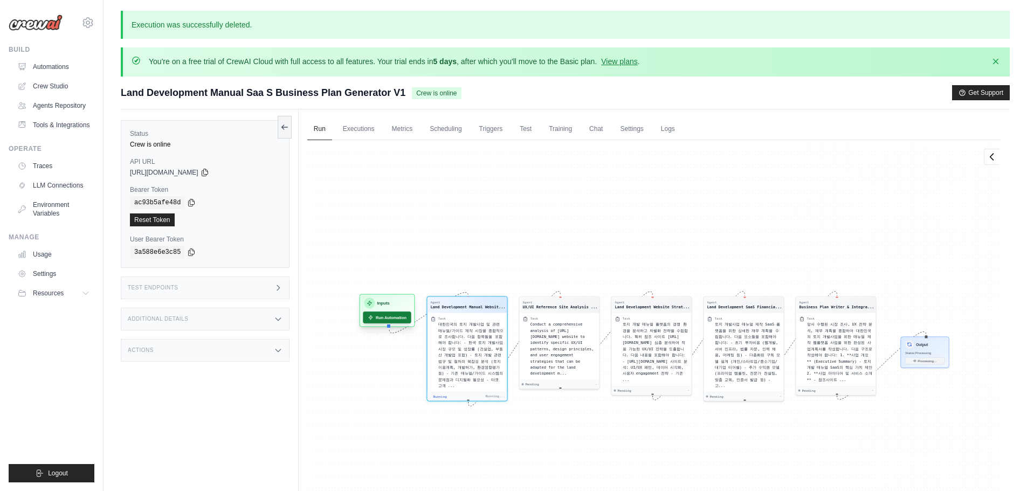
click at [383, 315] on button "Run Automation" at bounding box center [387, 318] width 48 height 12
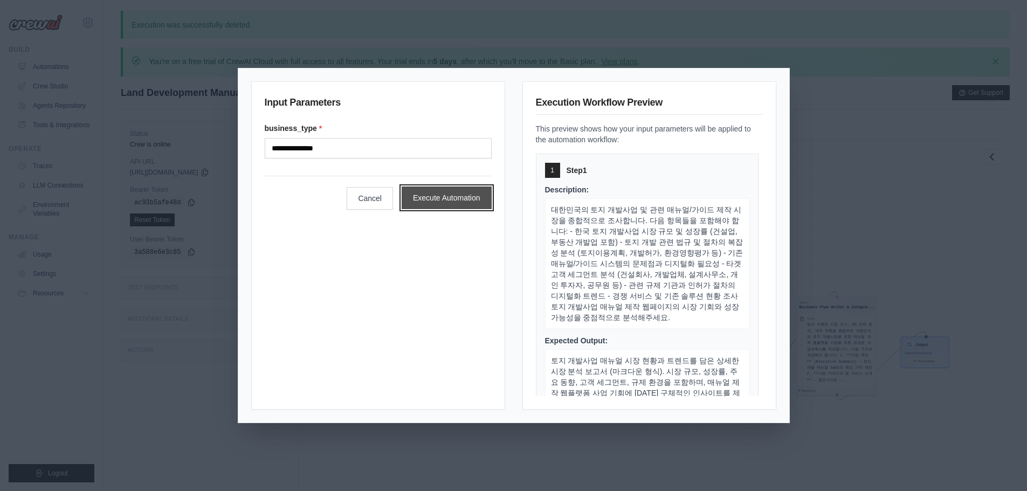
click at [421, 201] on button "Execute Automation" at bounding box center [447, 198] width 90 height 23
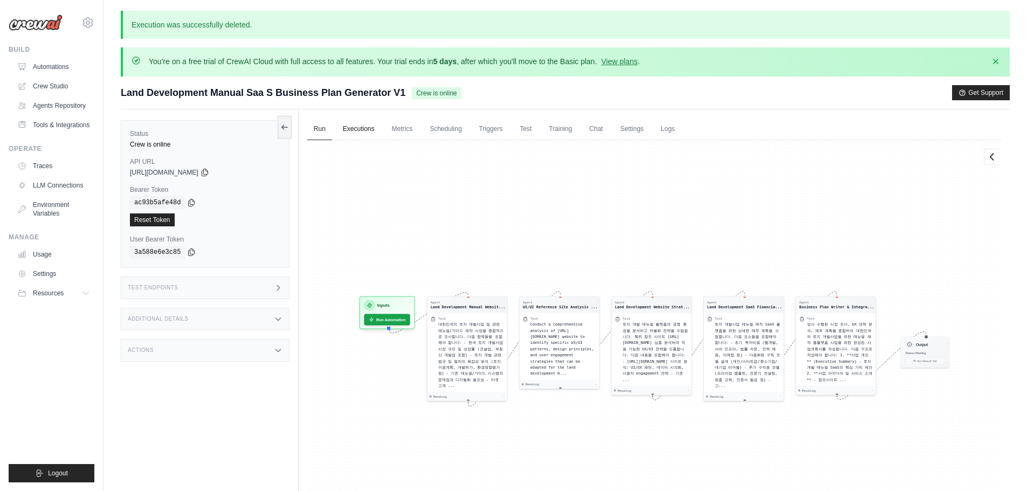
click at [363, 124] on link "Executions" at bounding box center [359, 129] width 45 height 23
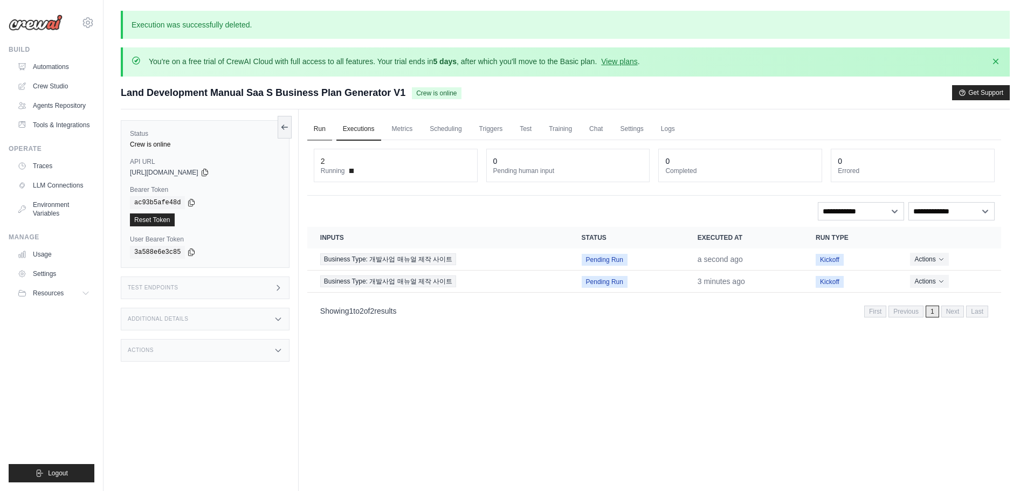
click at [323, 124] on link "Run" at bounding box center [319, 129] width 25 height 23
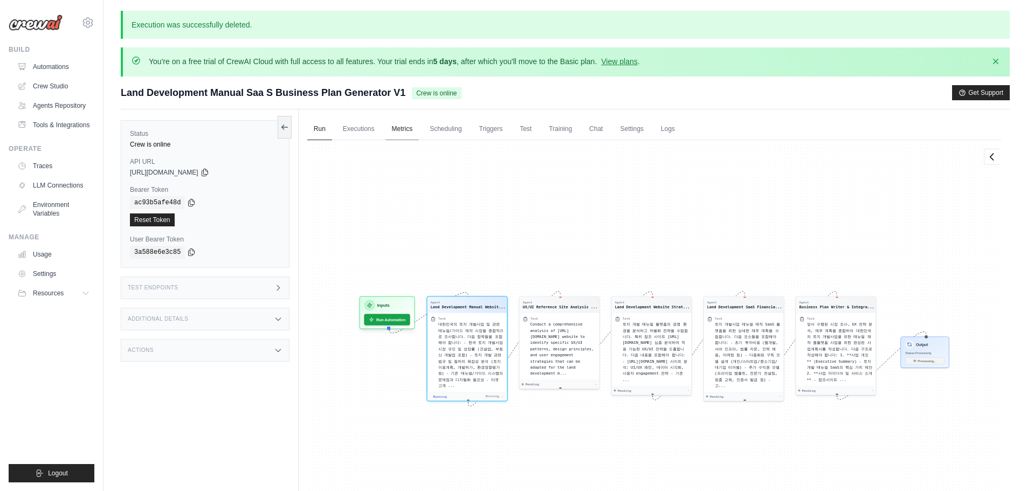
scroll to position [258, 0]
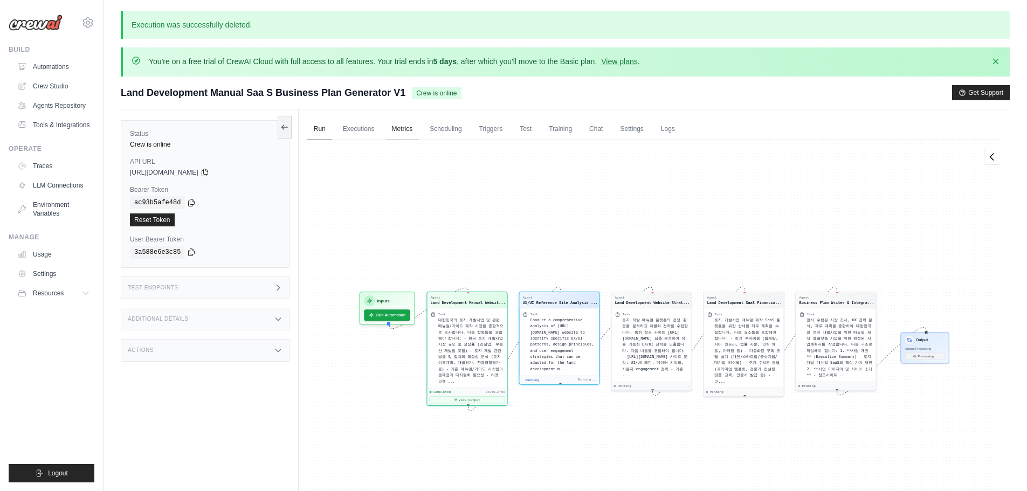
click at [405, 120] on link "Metrics" at bounding box center [403, 129] width 34 height 23
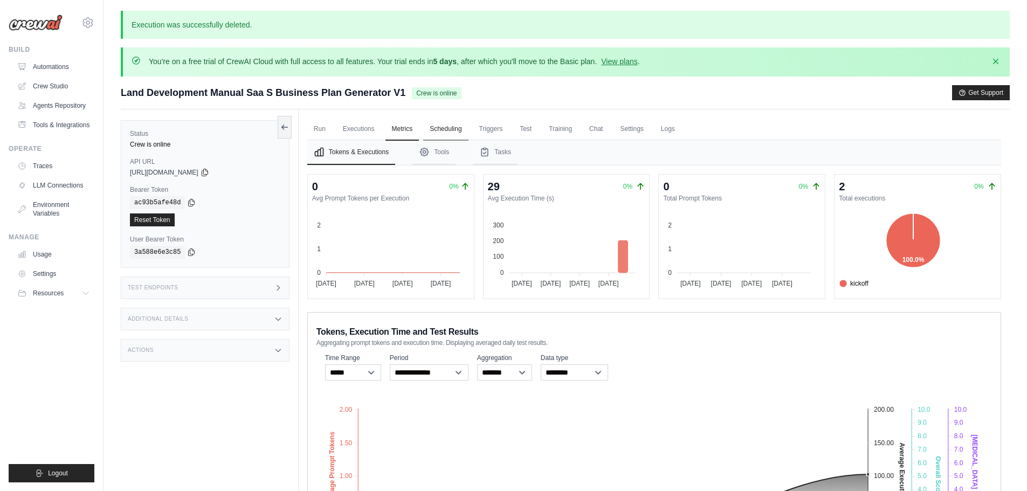
click at [468, 126] on link "Scheduling" at bounding box center [445, 129] width 45 height 23
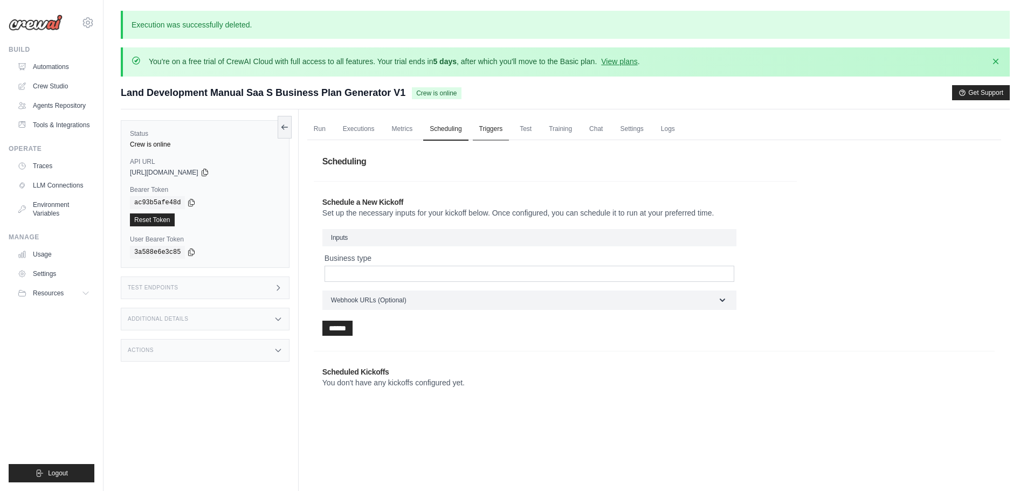
click at [496, 128] on link "Triggers" at bounding box center [491, 129] width 37 height 23
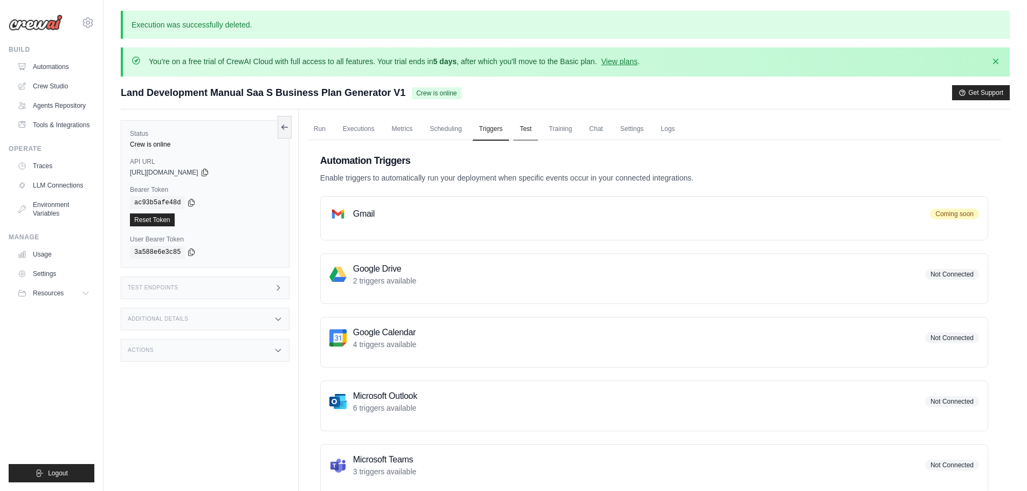
click at [538, 128] on link "Test" at bounding box center [525, 129] width 25 height 23
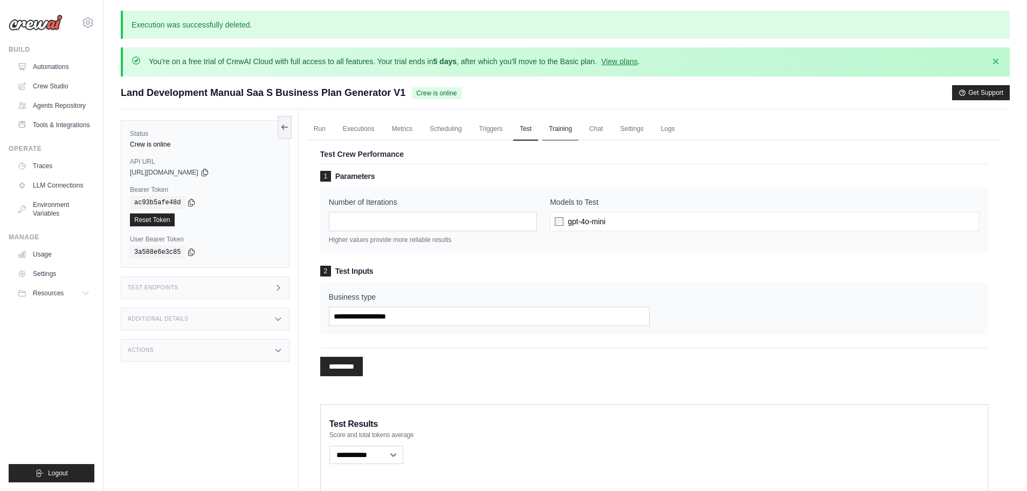
click at [573, 124] on link "Training" at bounding box center [561, 129] width 36 height 23
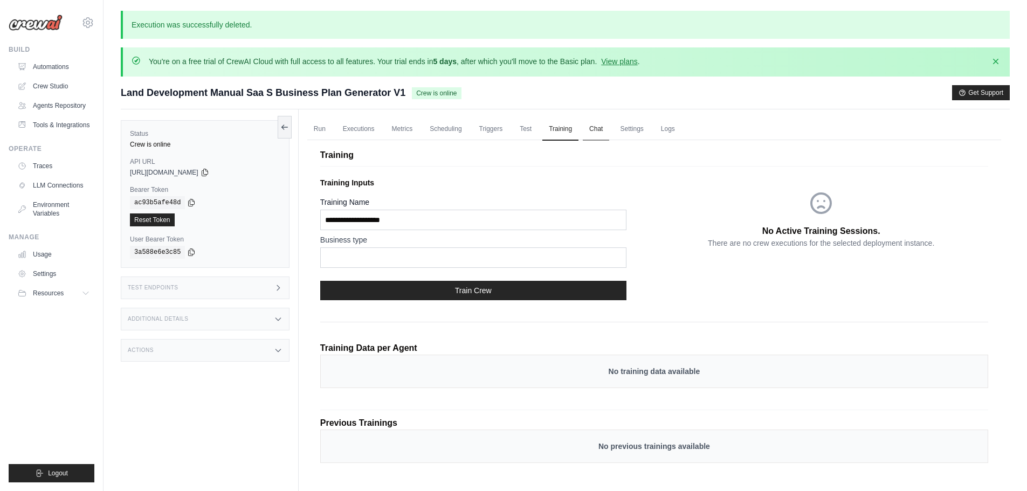
click at [609, 122] on link "Chat" at bounding box center [596, 129] width 26 height 23
click at [607, 128] on link "Chat" at bounding box center [596, 129] width 26 height 23
click at [646, 128] on link "Settings" at bounding box center [632, 129] width 36 height 23
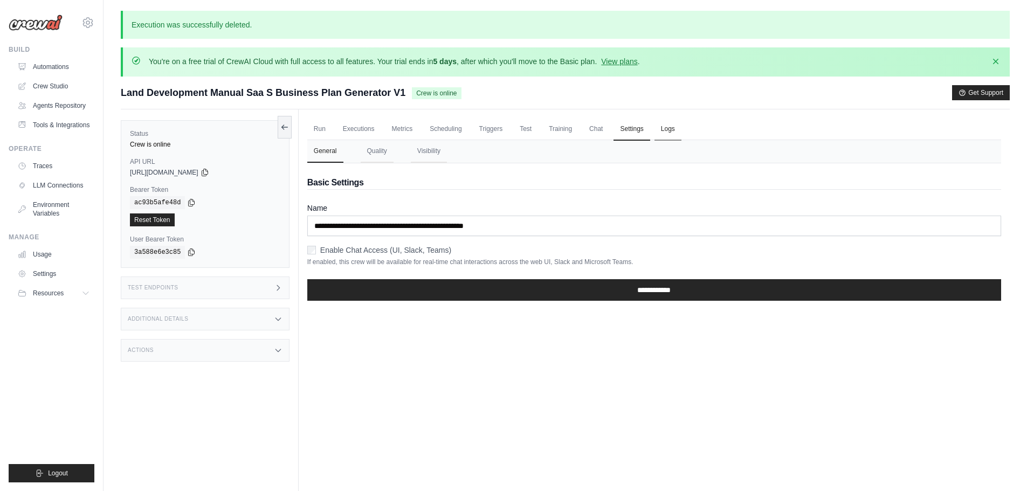
click at [682, 130] on link "Logs" at bounding box center [668, 129] width 27 height 23
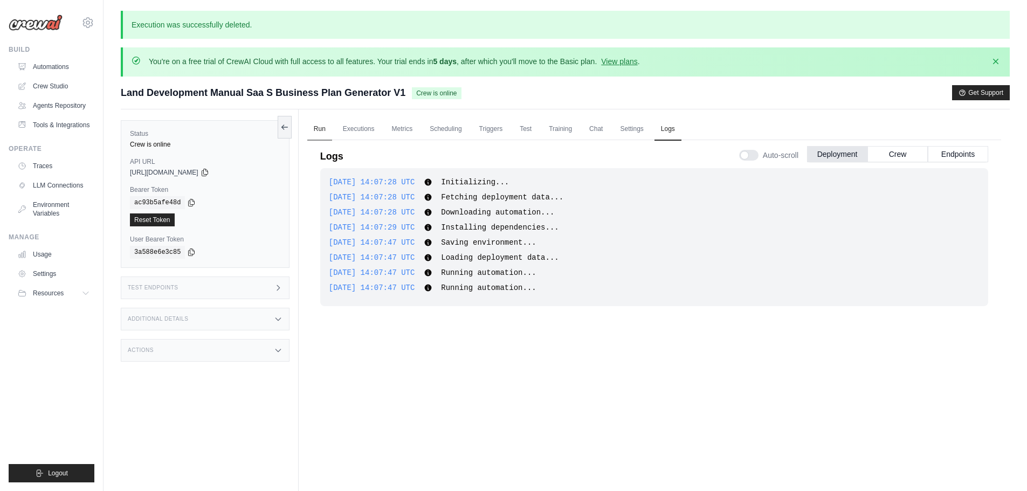
click at [317, 132] on link "Run" at bounding box center [319, 129] width 25 height 23
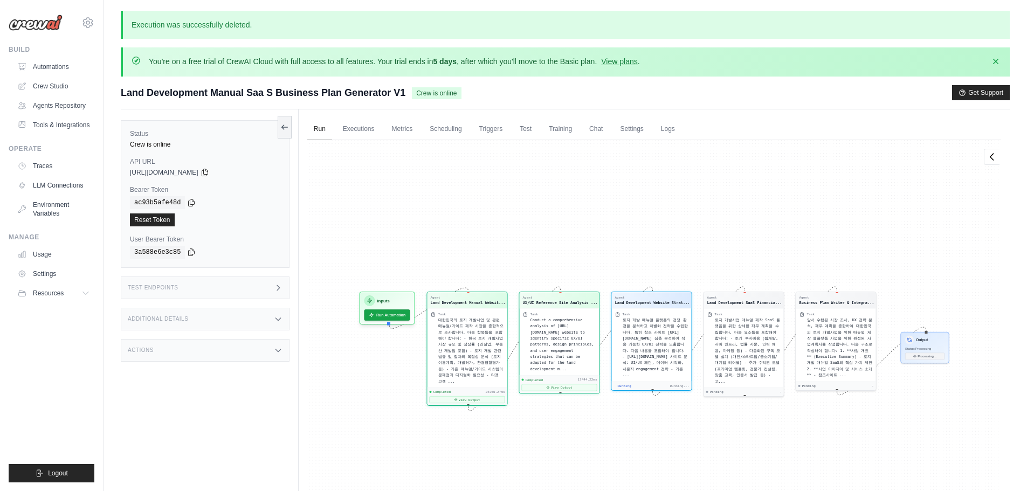
scroll to position [444, 0]
click at [368, 131] on link "Executions" at bounding box center [359, 129] width 45 height 23
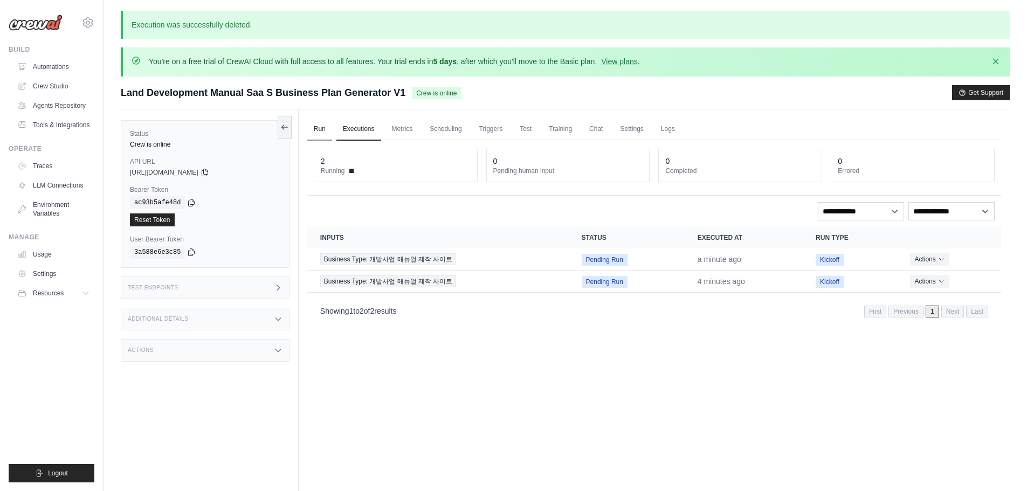
click at [322, 123] on link "Run" at bounding box center [319, 129] width 25 height 23
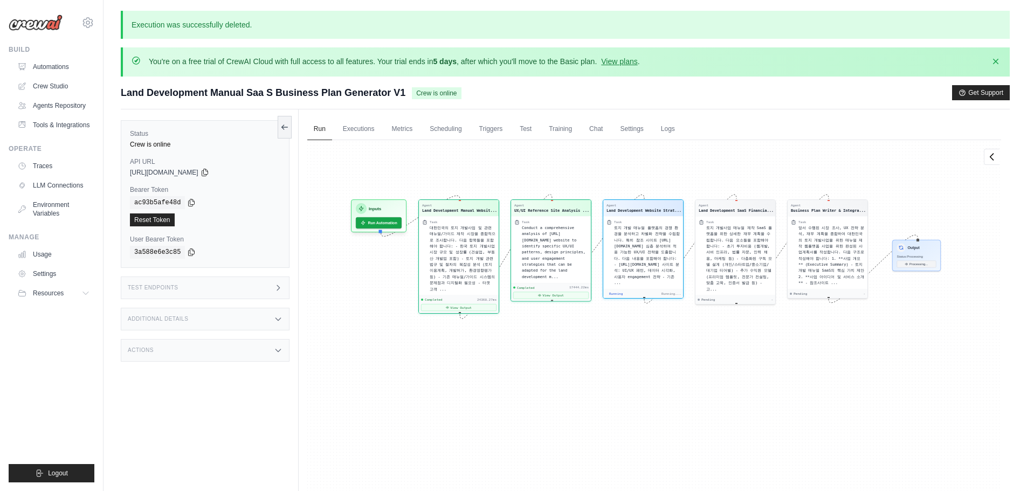
drag, startPoint x: 524, startPoint y: 402, endPoint x: 721, endPoint y: 382, distance: 197.9
click at [721, 382] on div "Agent Land Development Manual Websit... Task 대한민국의 토지 개발사업 및 관련 매뉴얼/가이드 제작 시장을 …" at bounding box center [654, 348] width 694 height 417
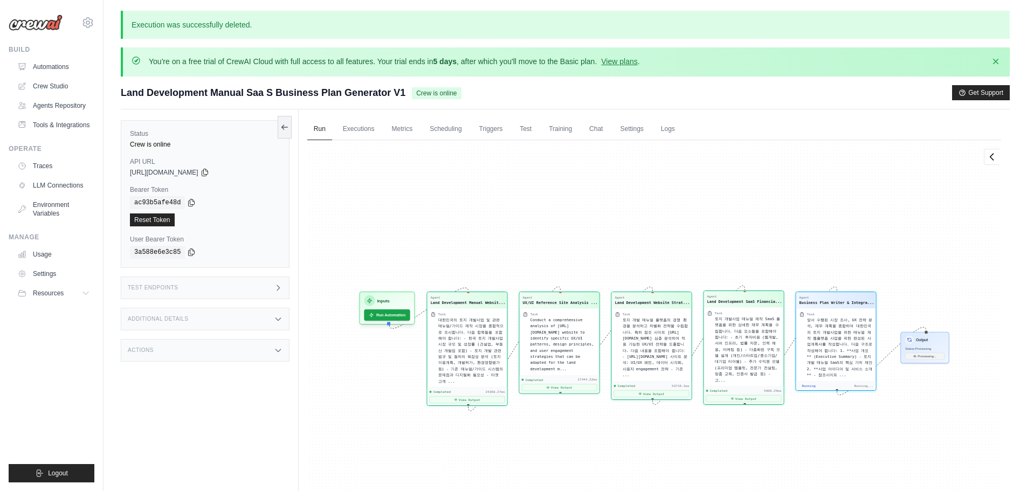
scroll to position [1019, 0]
click at [372, 125] on link "Executions" at bounding box center [359, 129] width 45 height 23
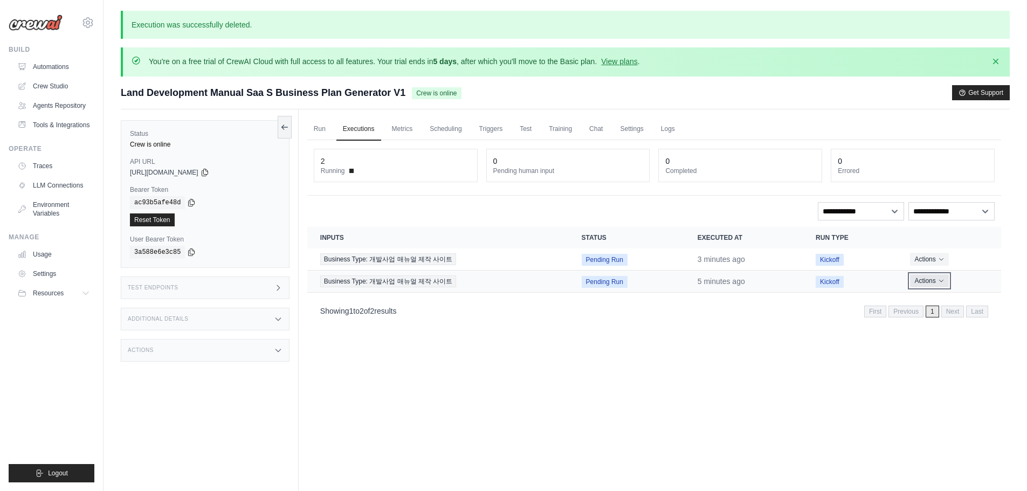
click at [934, 285] on button "Actions" at bounding box center [929, 281] width 38 height 13
click at [947, 297] on link "View Details" at bounding box center [954, 300] width 69 height 17
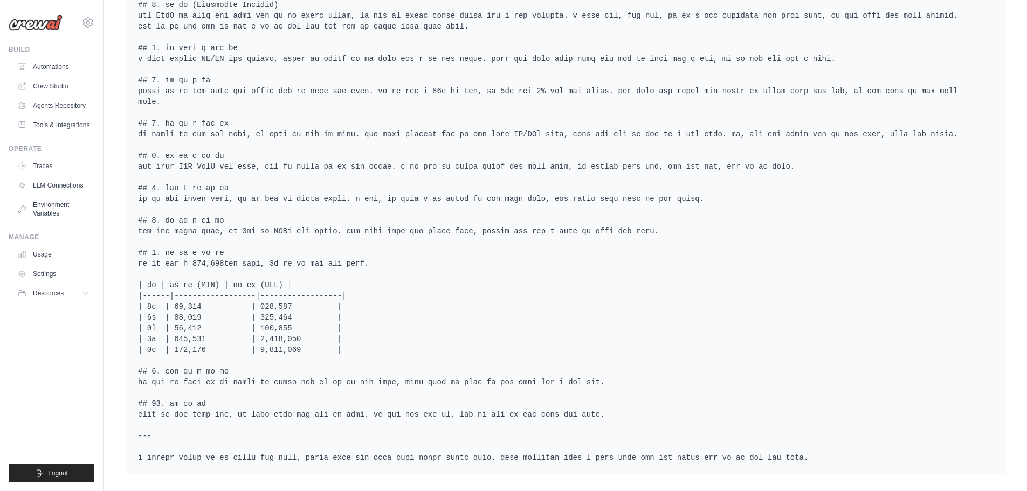
scroll to position [755, 0]
drag, startPoint x: 293, startPoint y: 357, endPoint x: 322, endPoint y: 357, distance: 29.1
click at [317, 357] on pre at bounding box center [565, 220] width 855 height 485
click at [349, 362] on pre at bounding box center [565, 220] width 855 height 485
drag, startPoint x: 420, startPoint y: 366, endPoint x: 466, endPoint y: 360, distance: 47.4
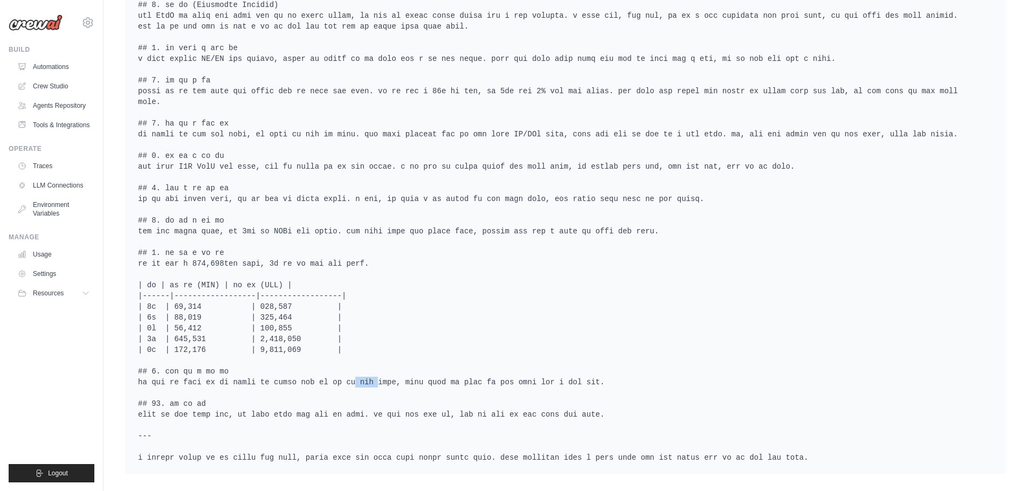
click at [456, 360] on pre at bounding box center [565, 220] width 855 height 485
click at [469, 360] on pre at bounding box center [565, 220] width 855 height 485
drag, startPoint x: 208, startPoint y: 398, endPoint x: 243, endPoint y: 394, distance: 34.8
click at [227, 394] on pre at bounding box center [565, 220] width 855 height 485
drag, startPoint x: 249, startPoint y: 394, endPoint x: 301, endPoint y: 387, distance: 52.7
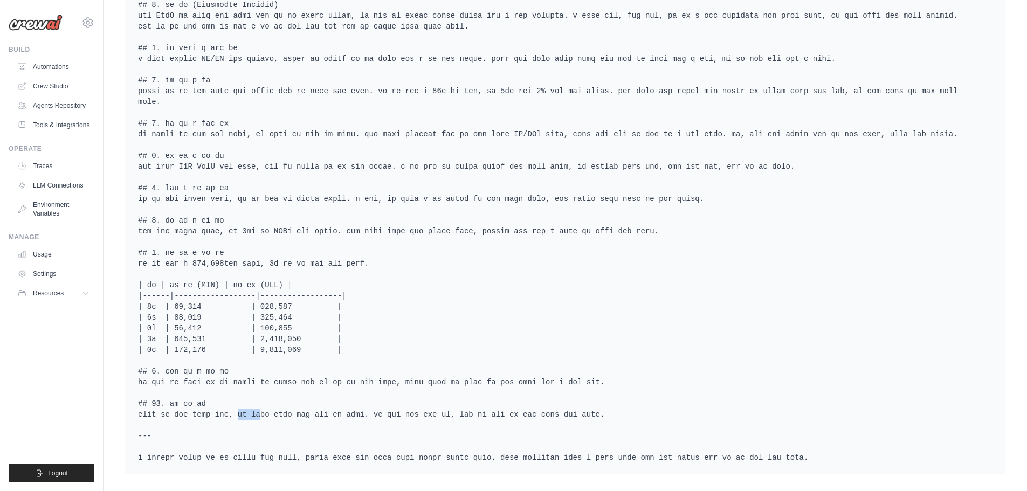
click at [284, 389] on pre at bounding box center [565, 220] width 855 height 485
drag, startPoint x: 353, startPoint y: 387, endPoint x: 362, endPoint y: 387, distance: 9.2
click at [359, 387] on pre at bounding box center [565, 220] width 855 height 485
click at [360, 387] on pre at bounding box center [565, 220] width 855 height 485
drag, startPoint x: 429, startPoint y: 381, endPoint x: 493, endPoint y: 375, distance: 64.5
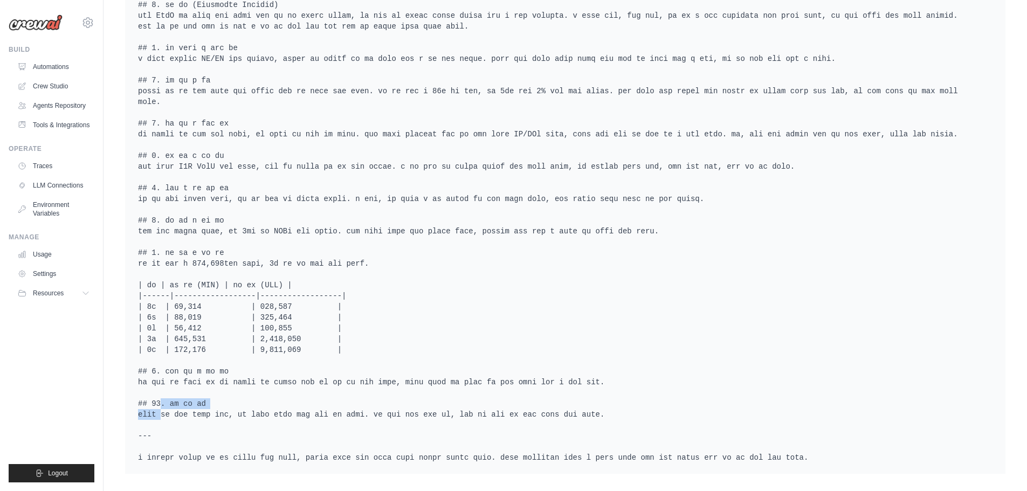
click at [483, 374] on pre at bounding box center [565, 220] width 855 height 485
drag, startPoint x: 506, startPoint y: 385, endPoint x: 507, endPoint y: 390, distance: 5.6
click at [506, 386] on pre at bounding box center [565, 220] width 855 height 485
click at [506, 394] on pre at bounding box center [565, 220] width 855 height 485
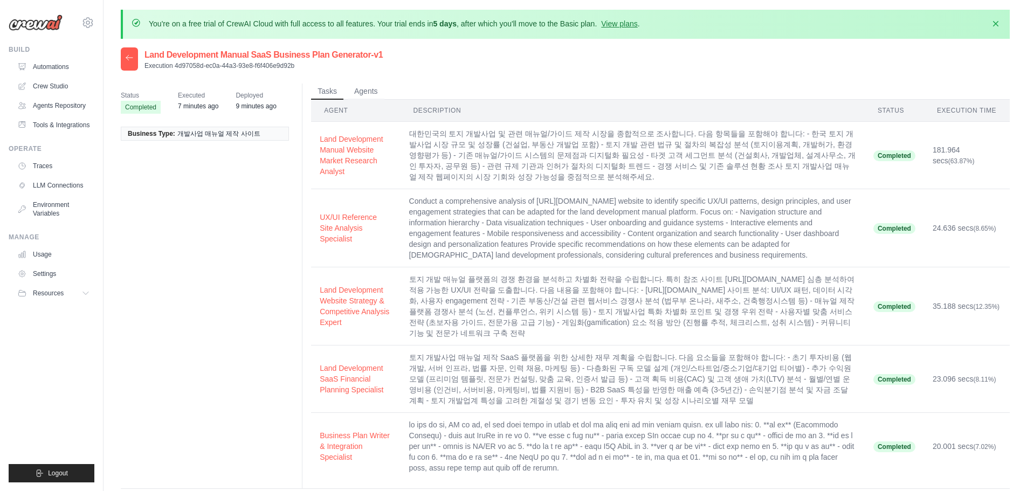
scroll to position [0, 0]
